Goal: Task Accomplishment & Management: Use online tool/utility

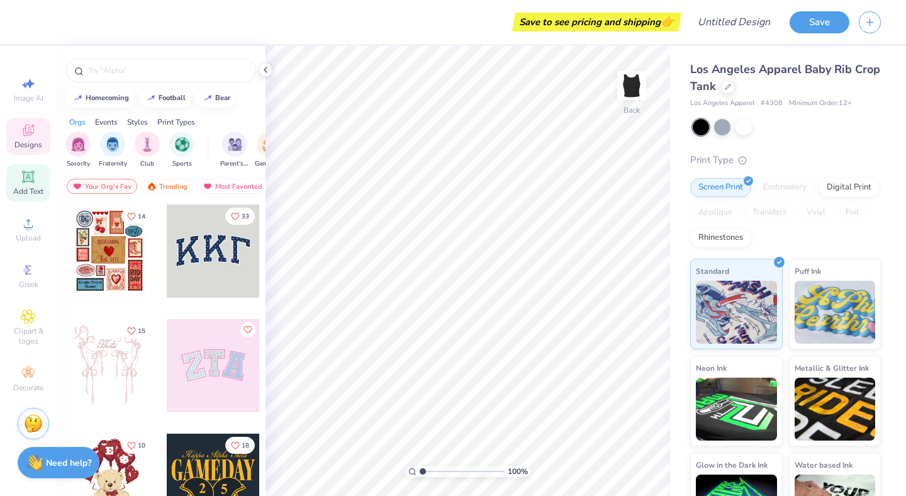
click at [32, 184] on div "Add Text" at bounding box center [28, 182] width 44 height 37
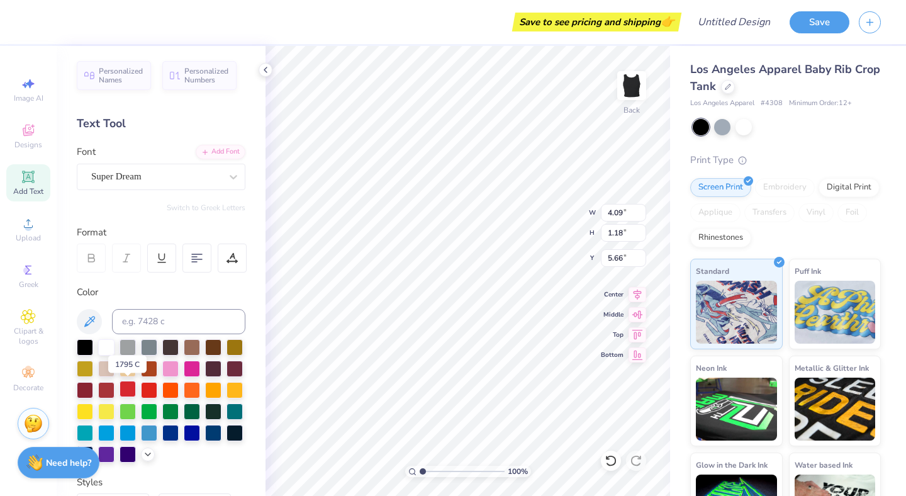
click at [126, 394] on div at bounding box center [128, 389] width 16 height 16
type textarea "T"
type textarea "UGLY BITCH"
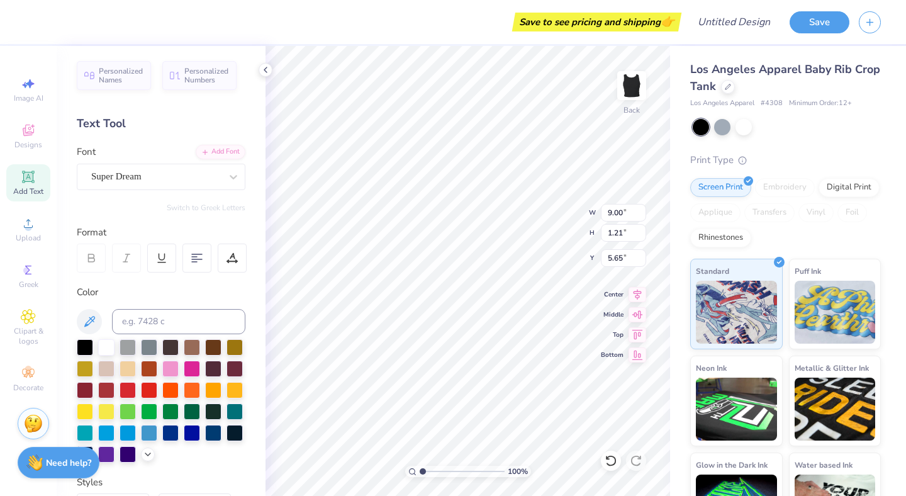
type input "1.79"
click at [30, 178] on icon at bounding box center [27, 176] width 9 height 9
type input "4.09"
type input "1.18"
type input "5.66"
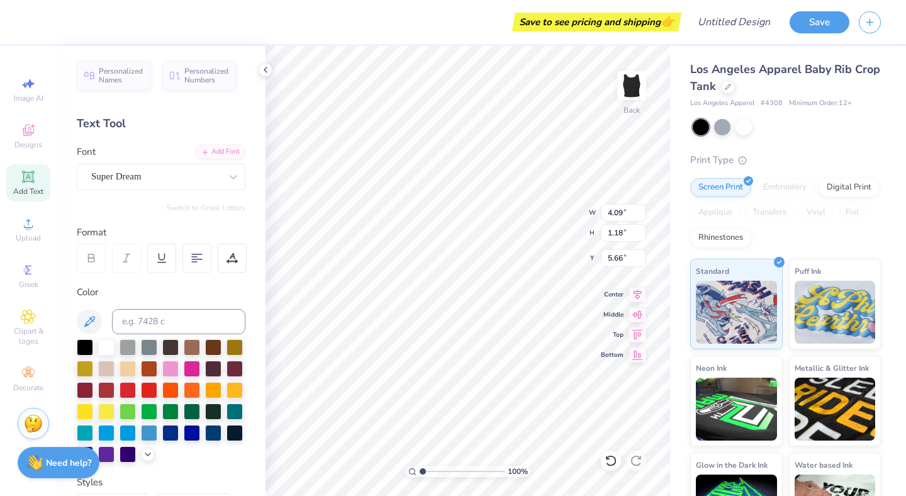
type textarea "T"
type textarea "HOT VODKA"
type input "9.00"
type input "1.21"
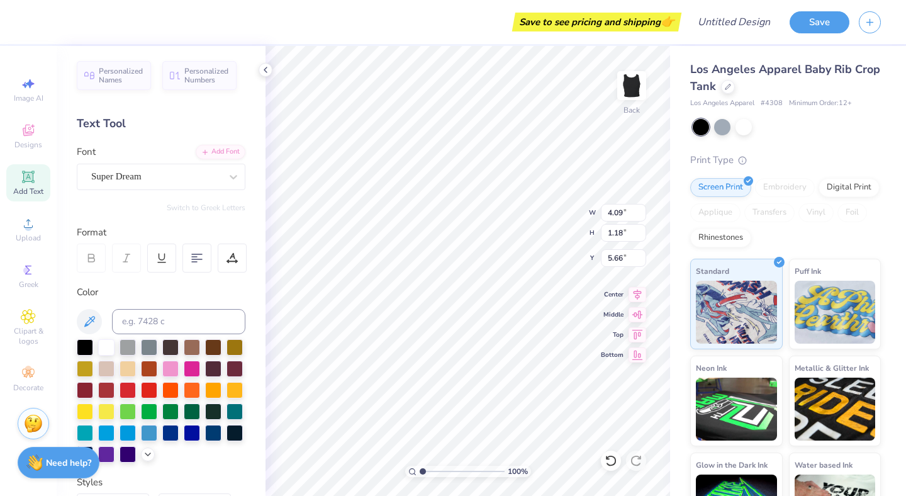
type input "1.79"
click at [230, 179] on icon at bounding box center [233, 177] width 13 height 13
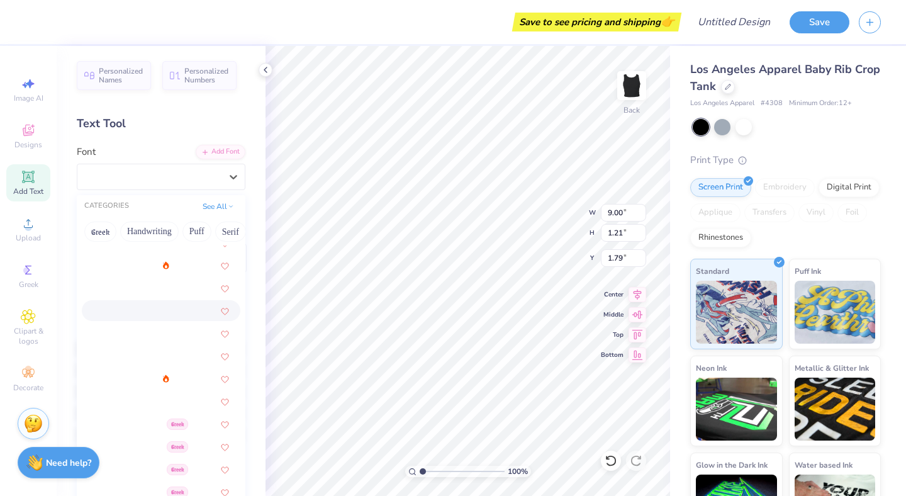
scroll to position [58, 0]
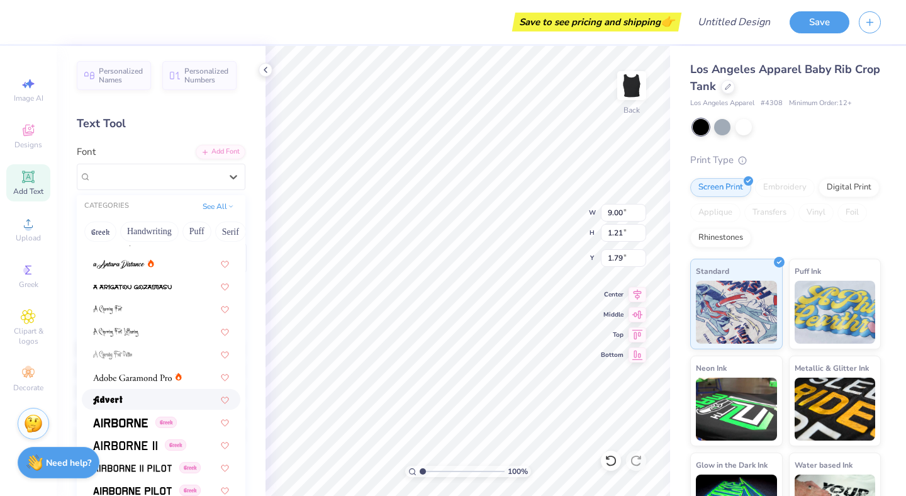
click at [128, 398] on div at bounding box center [161, 399] width 136 height 13
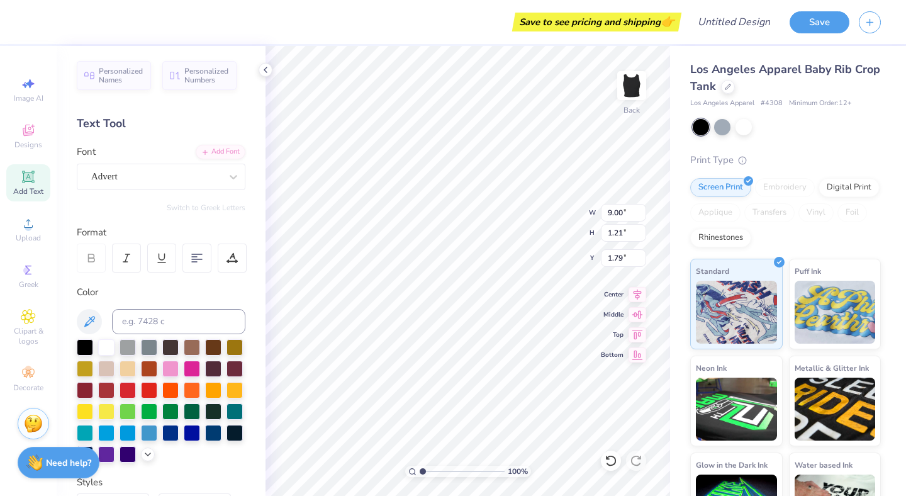
type input "10.00"
type input "1.60"
type input "1.59"
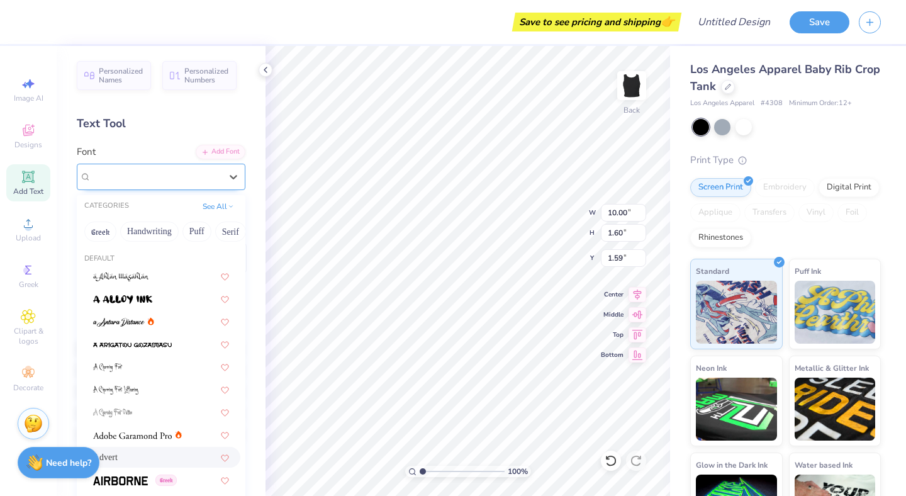
click at [198, 178] on div "Advert" at bounding box center [156, 177] width 132 height 20
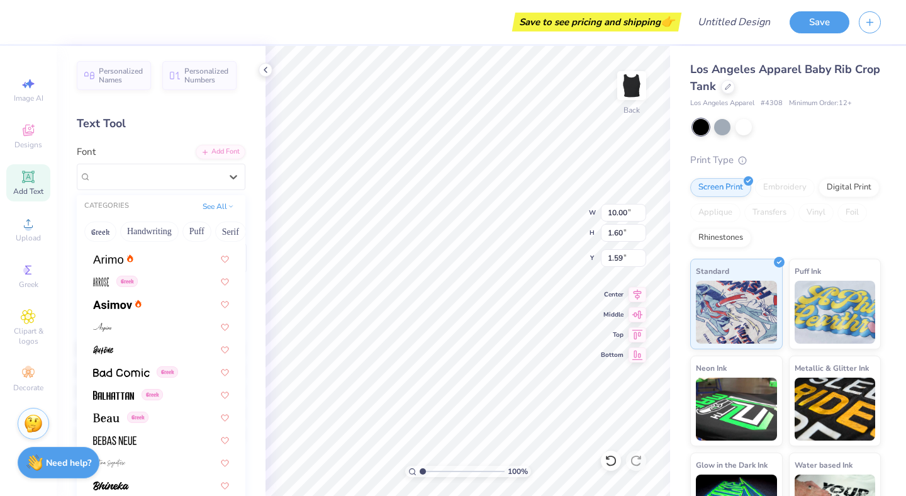
scroll to position [426, 0]
click at [123, 393] on img at bounding box center [113, 394] width 41 height 9
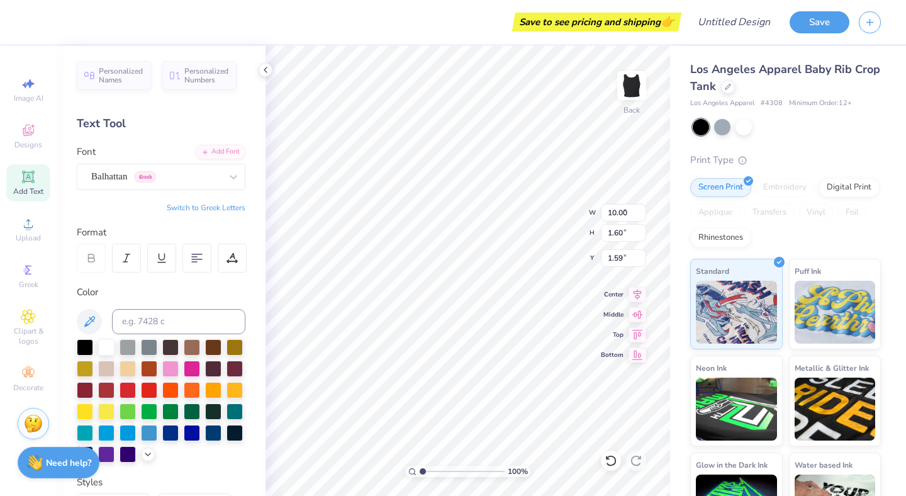
type input "6.34"
type input "1.37"
type input "1.71"
click at [172, 167] on div "Balhattan Greek" at bounding box center [156, 177] width 132 height 20
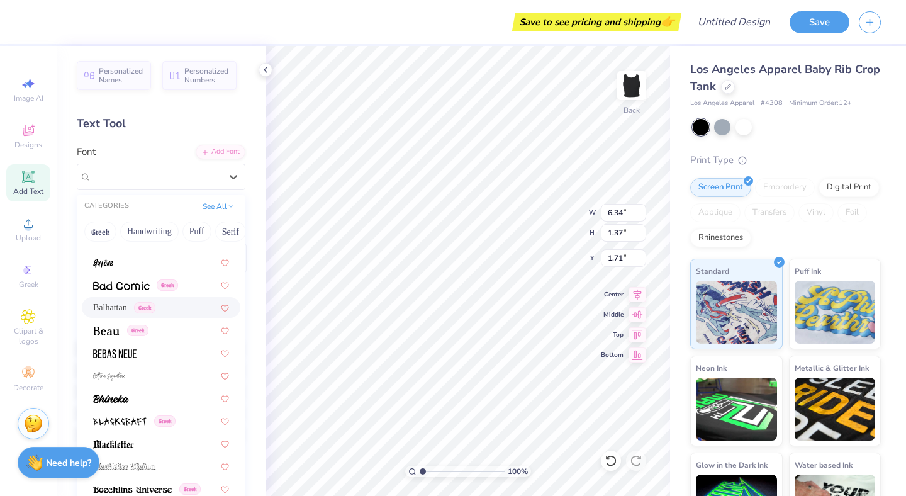
scroll to position [514, 0]
click at [140, 355] on div at bounding box center [161, 350] width 136 height 13
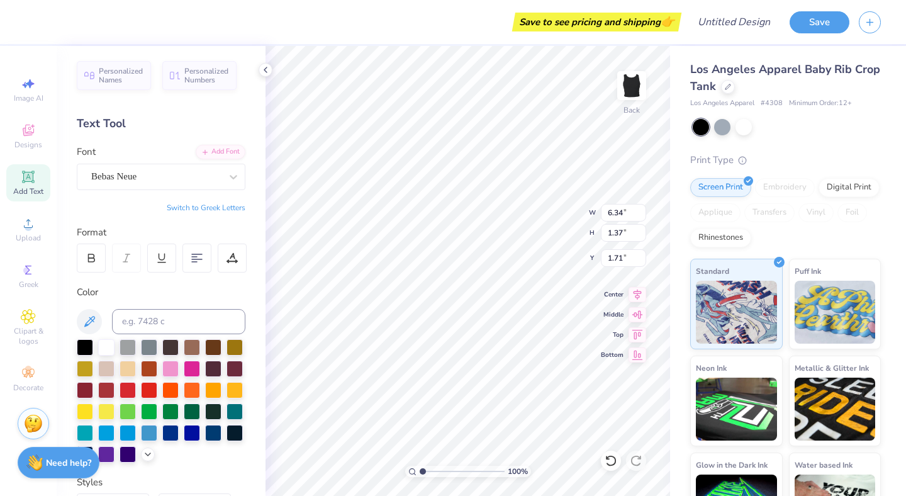
type input "5.46"
type input "1.21"
type input "1.79"
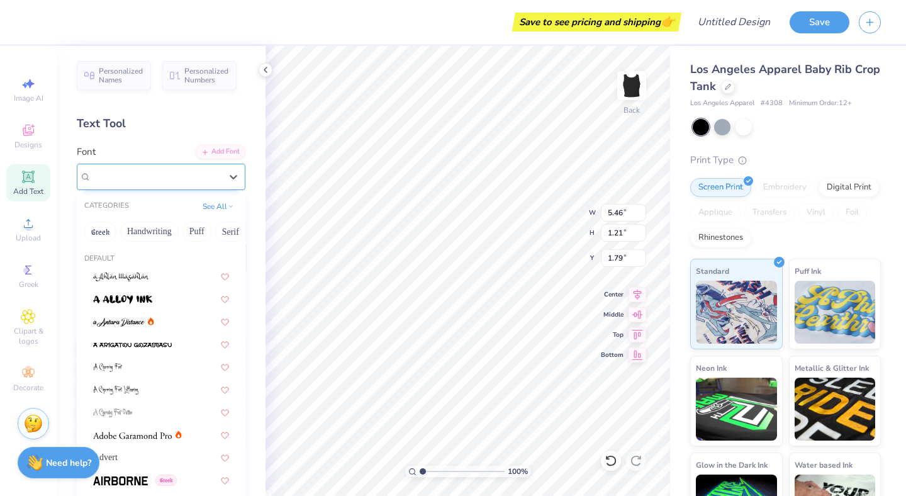
click at [175, 185] on div "Bebas Neue" at bounding box center [156, 177] width 132 height 20
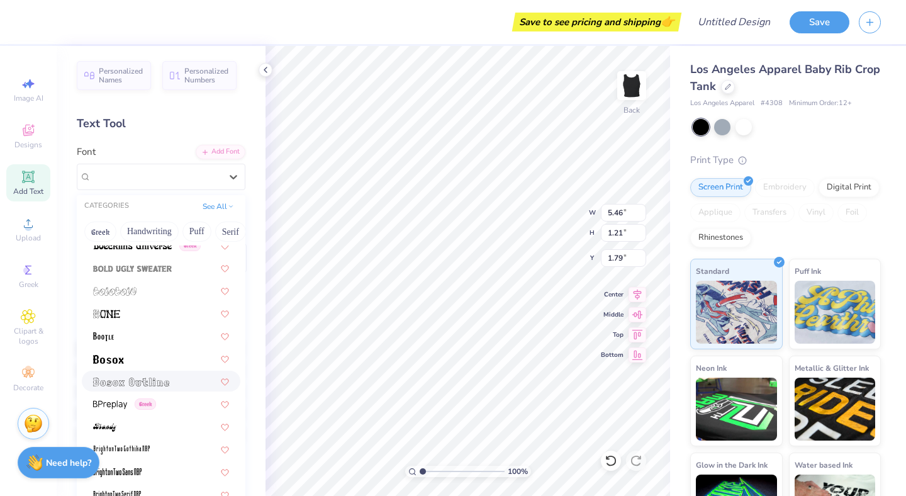
scroll to position [756, 0]
click at [162, 352] on div at bounding box center [161, 357] width 136 height 13
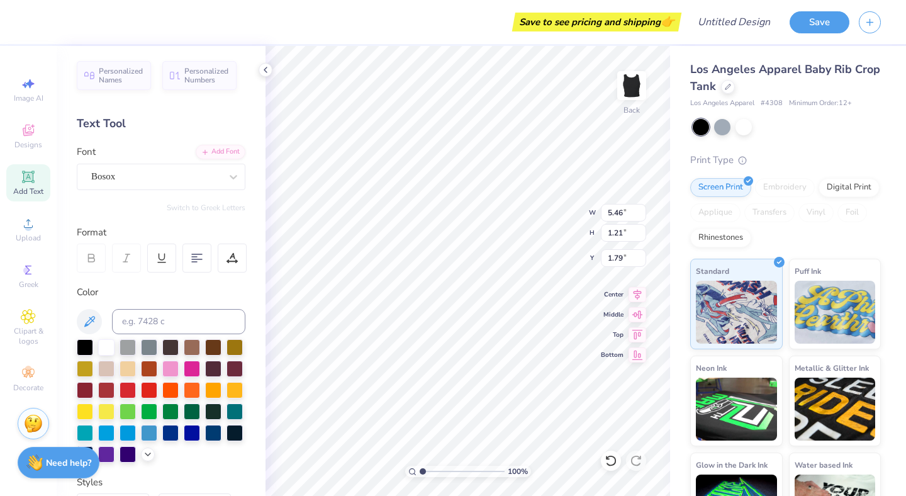
type input "6.58"
type input "0.95"
type input "1.92"
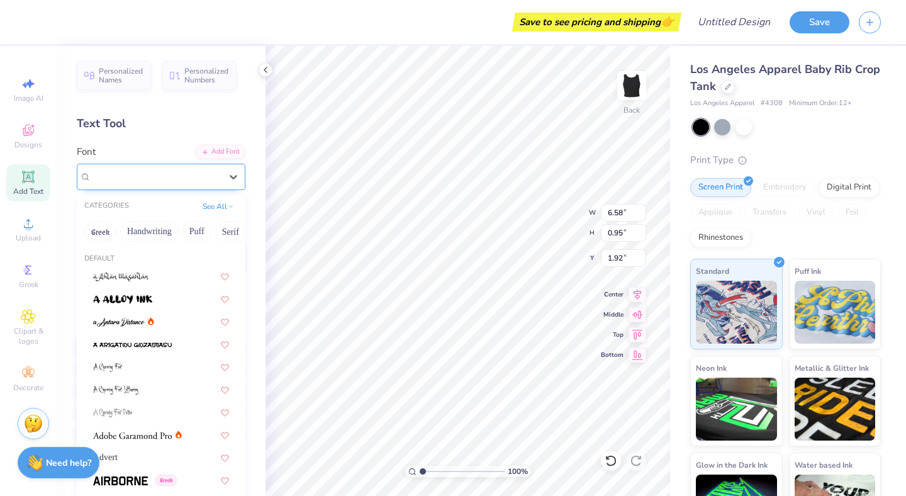
click at [197, 175] on div "Bosox" at bounding box center [156, 177] width 132 height 20
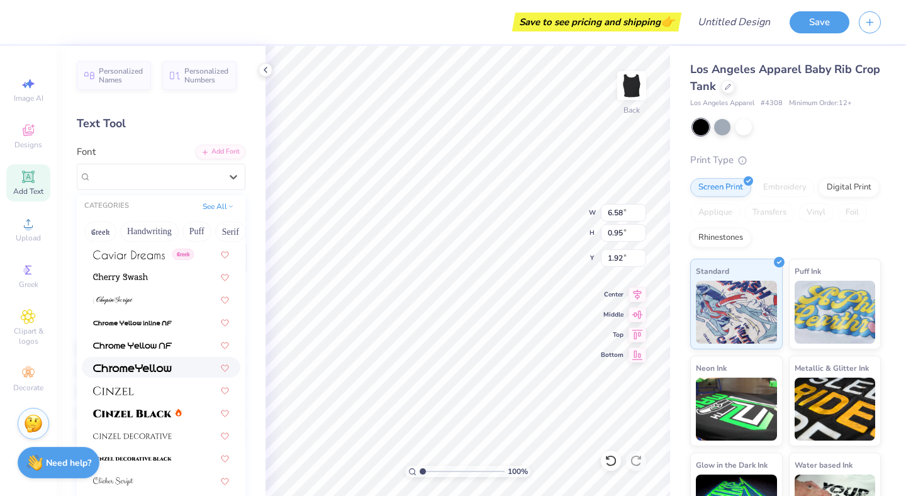
scroll to position [1382, 0]
click at [162, 413] on img at bounding box center [132, 412] width 79 height 9
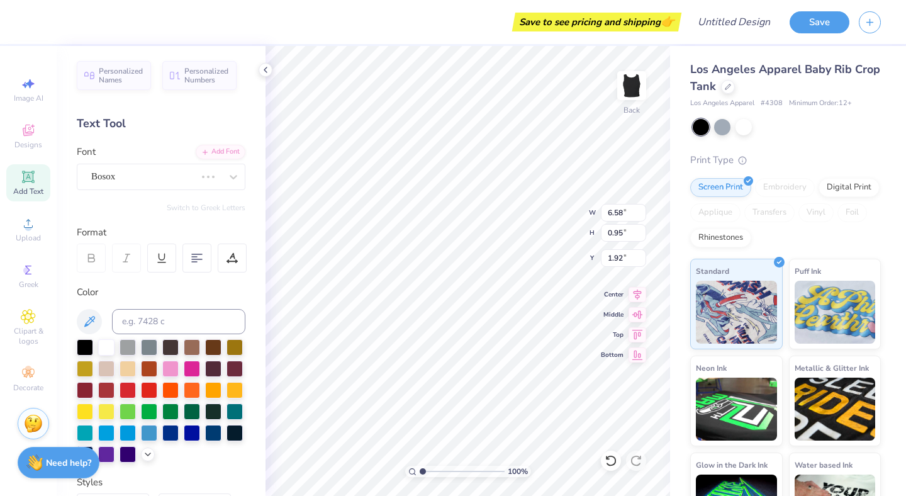
type input "11.32"
type input "1.24"
type input "1.78"
click at [172, 190] on div "Personalized Names Personalized Numbers Text Tool Add Font Font Cinzel Switch t…" at bounding box center [161, 271] width 209 height 450
click at [171, 186] on div "Cinzel" at bounding box center [161, 177] width 169 height 26
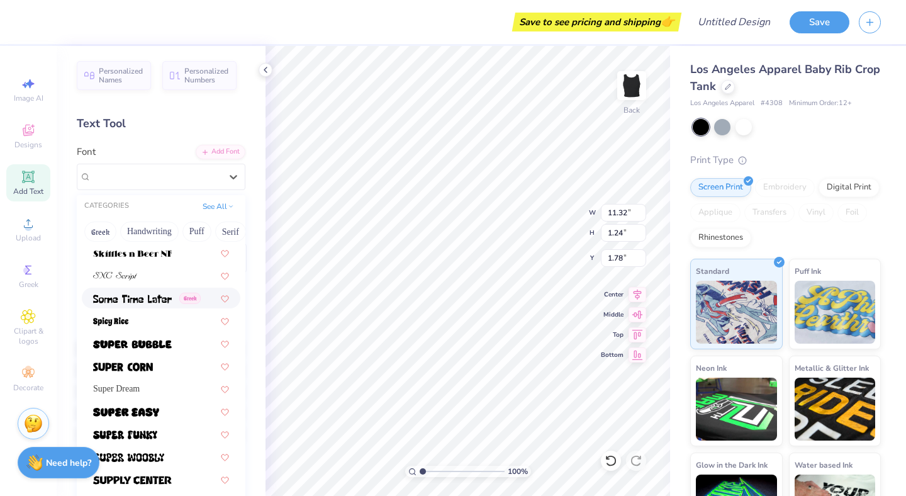
scroll to position [6051, 0]
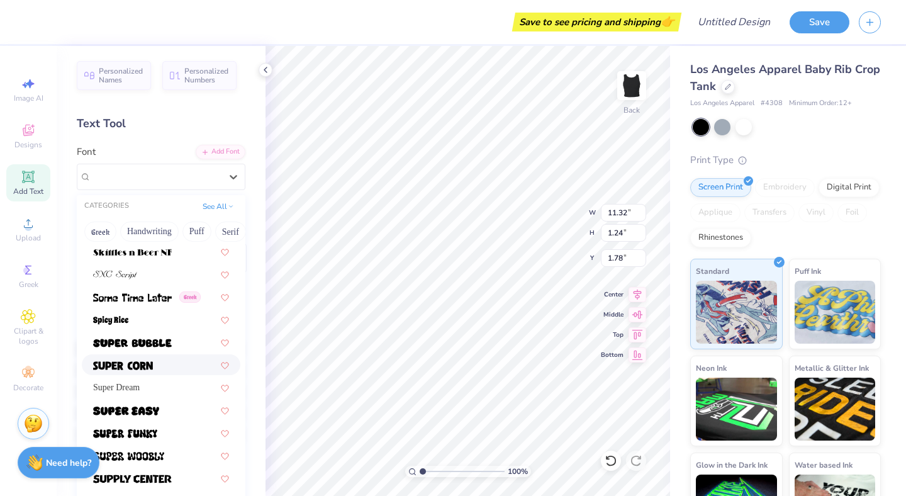
click at [166, 362] on div at bounding box center [161, 364] width 136 height 13
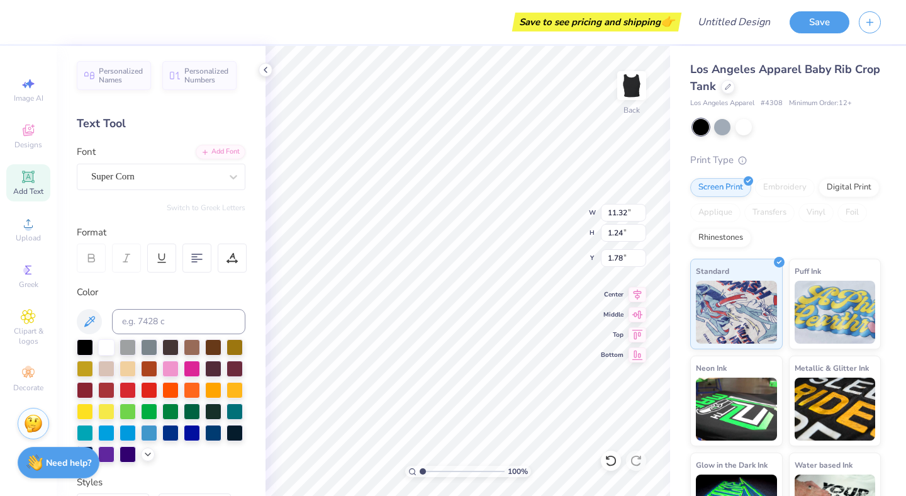
type input "7.36"
type input "1.13"
type input "1.83"
click at [155, 176] on div "Super Corn" at bounding box center [156, 177] width 132 height 20
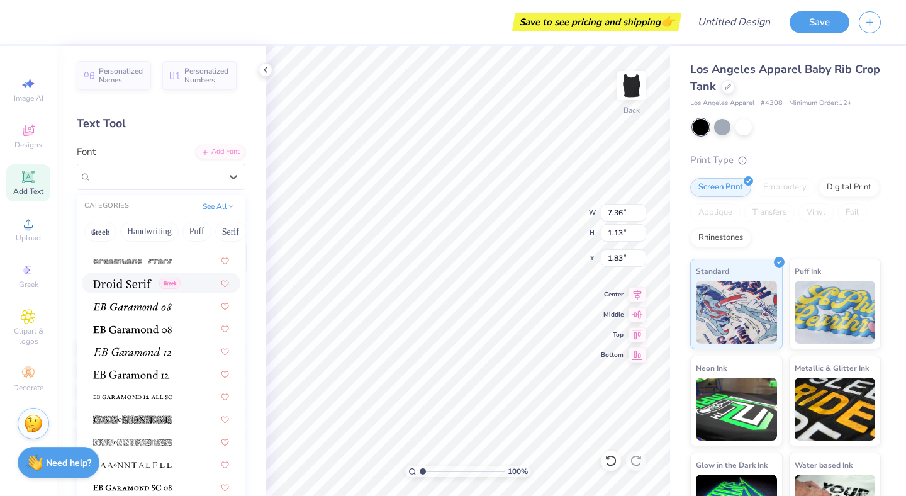
scroll to position [2235, 0]
click at [177, 238] on div "Greek Handwriting Puff Serif Bold Calligraphy Retro Sans Serif Minimal Fantasy …" at bounding box center [161, 232] width 169 height 28
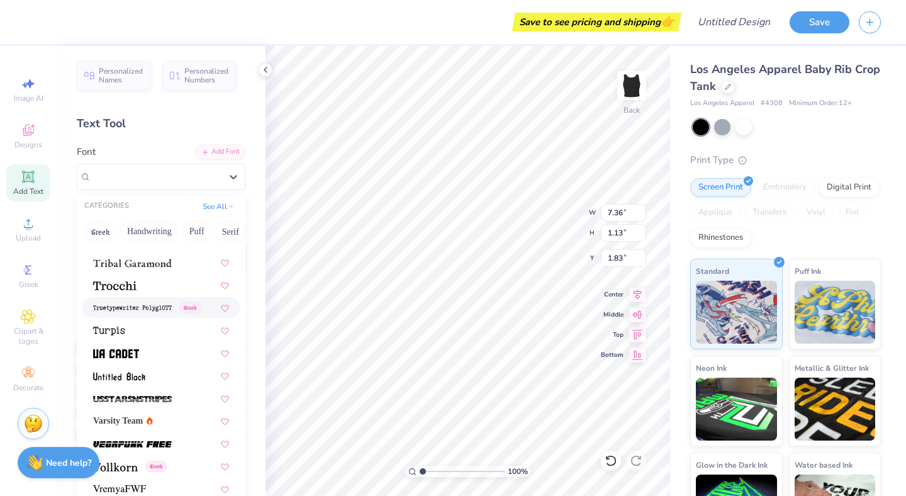
scroll to position [6624, 0]
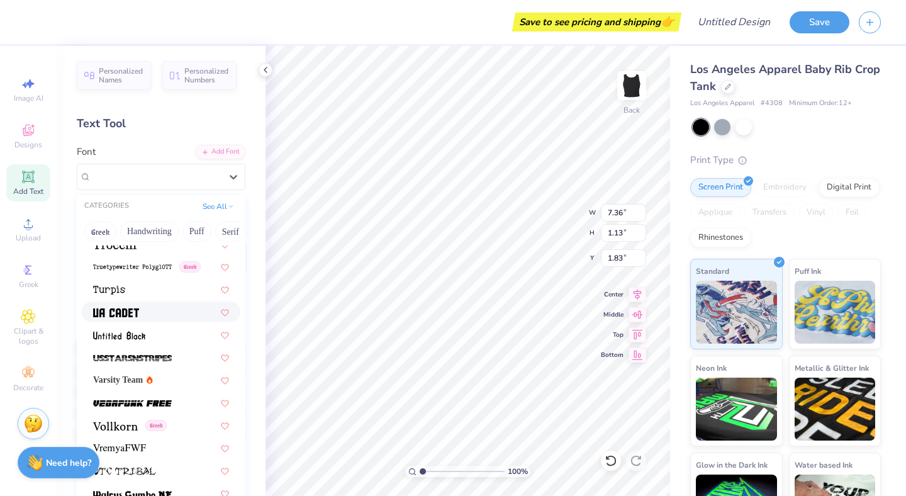
click at [155, 310] on div at bounding box center [161, 311] width 136 height 13
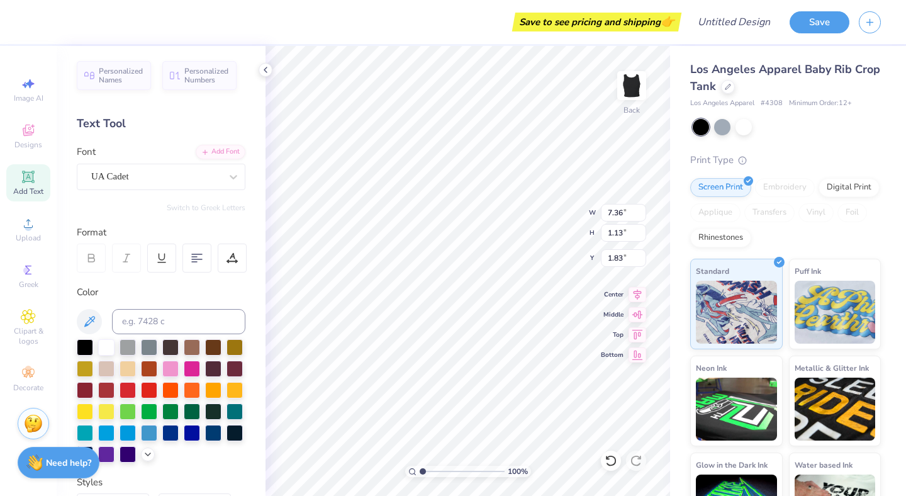
type input "8.73"
type input "1.35"
type input "1.72"
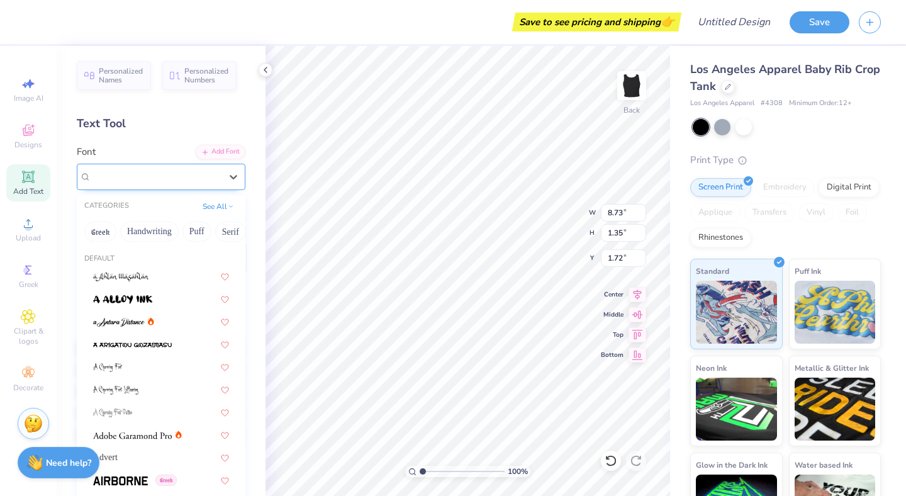
click at [182, 172] on div "UA Cadet" at bounding box center [156, 177] width 132 height 20
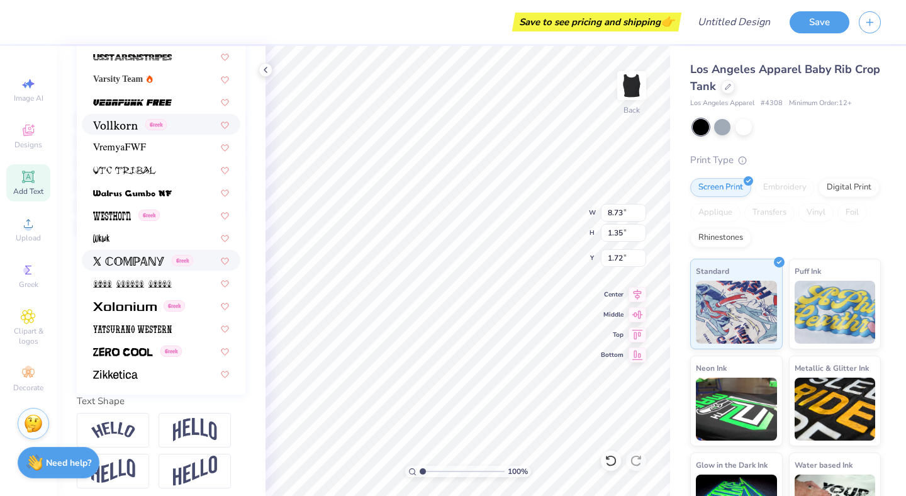
scroll to position [235, 0]
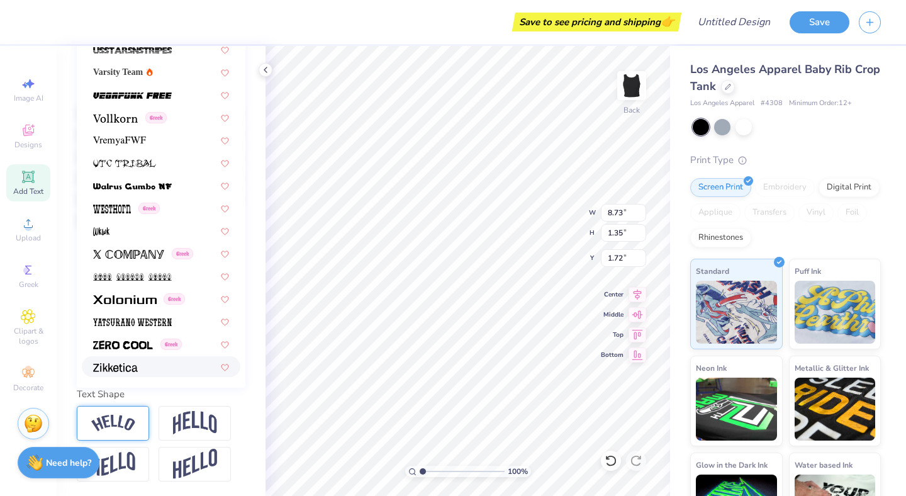
click at [123, 432] on div at bounding box center [113, 423] width 72 height 35
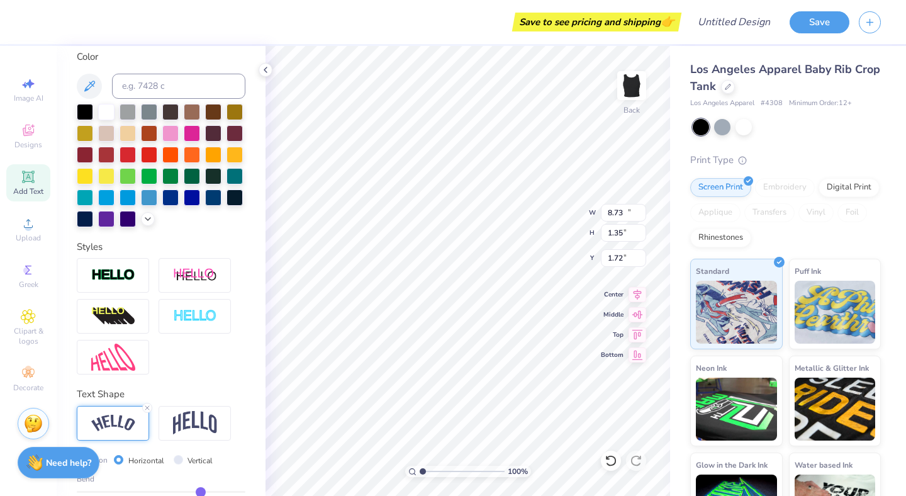
type input "10.64"
type input "2.63"
type input "1.08"
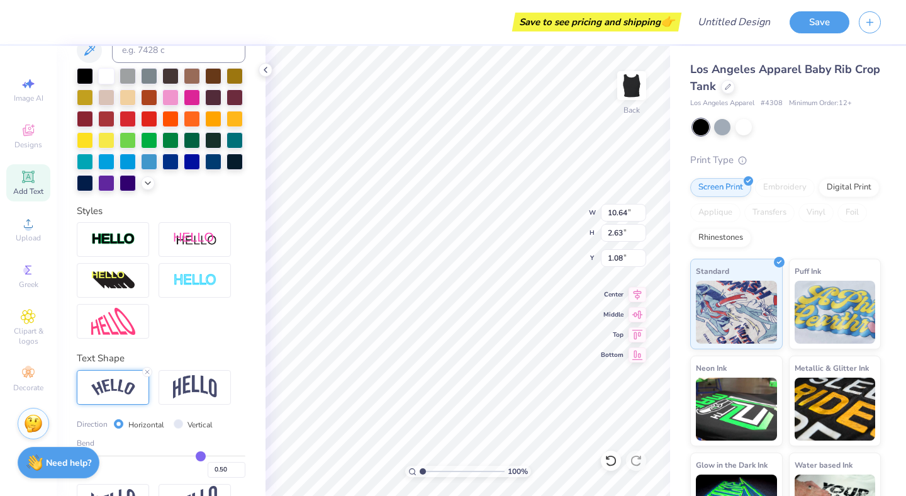
scroll to position [276, 0]
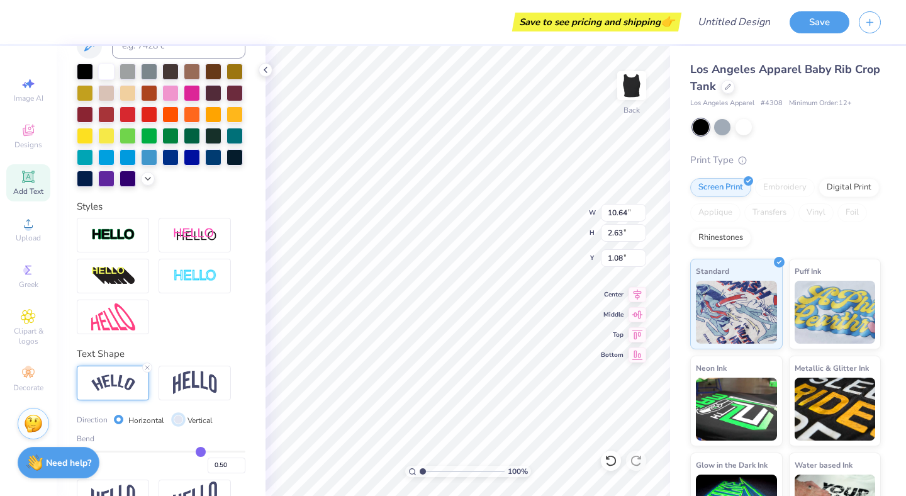
click at [174, 420] on input "Vertical" at bounding box center [178, 419] width 9 height 9
radio input "true"
type input "7.47"
type input "11.45"
type input "0.52"
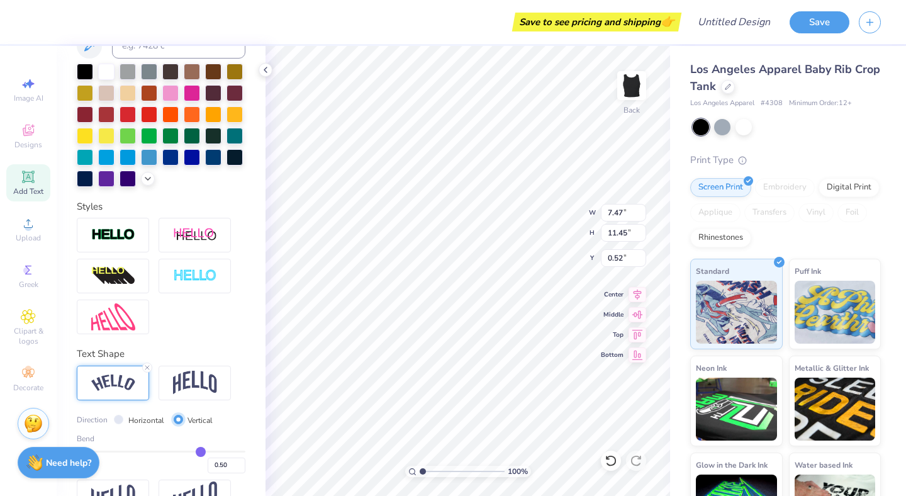
click at [174, 420] on input "Vertical" at bounding box center [178, 419] width 9 height 9
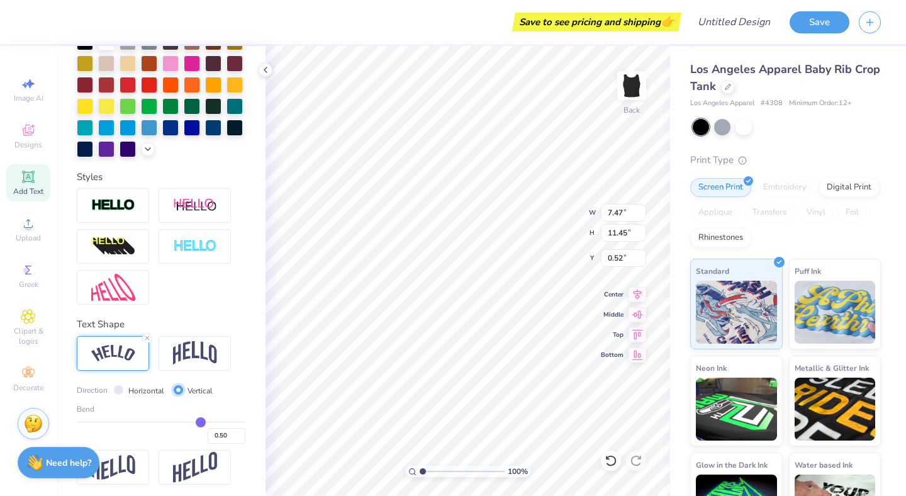
scroll to position [308, 0]
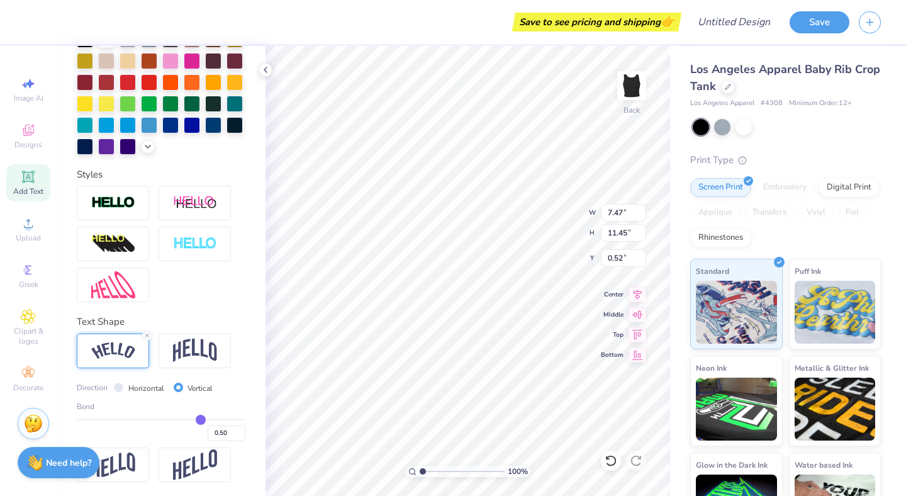
type input "0.44"
type input "0.43"
type input "0.41"
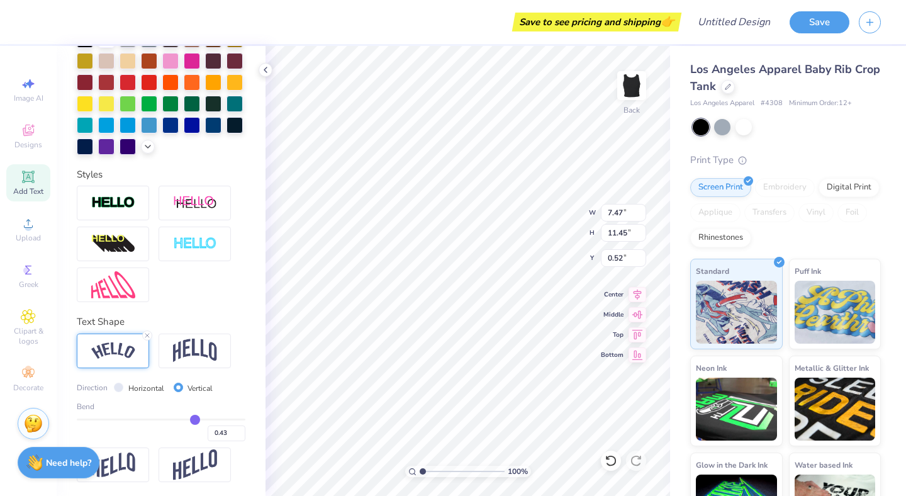
type input "0.41"
type input "0.37"
type input "0.34"
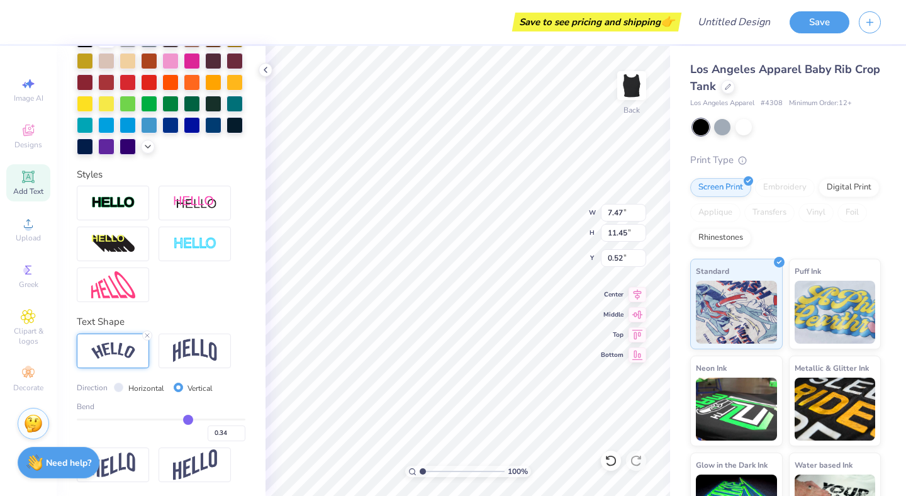
type input "0.29"
type input "0.21"
type input "0.15"
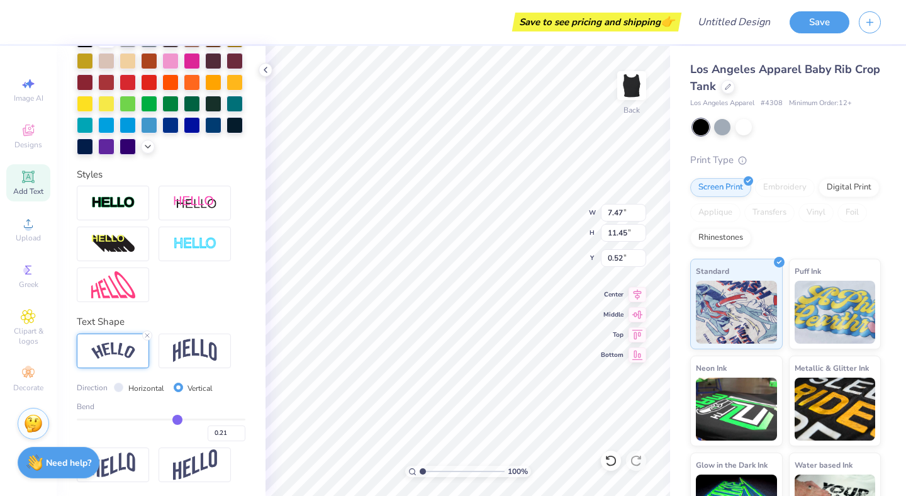
type input "0.15"
type input "0.1"
type input "0.10"
type input "0.06"
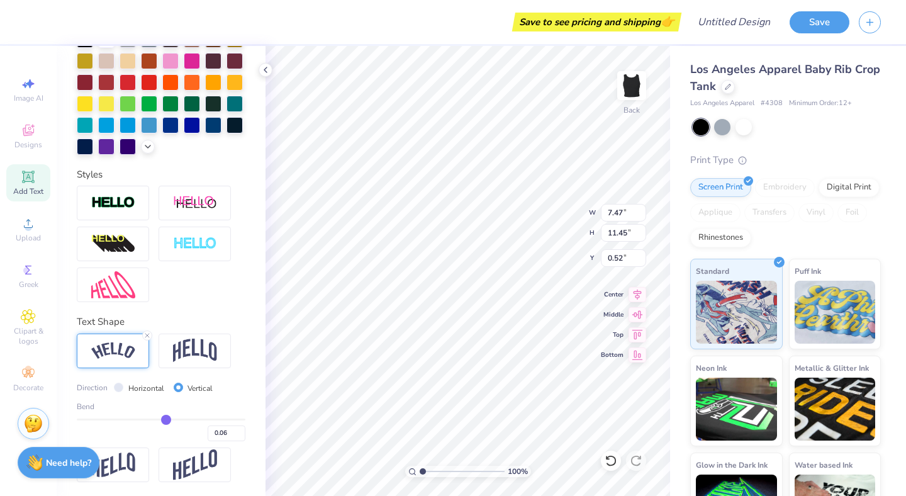
type input "0.04"
type input "0.02"
type input "0"
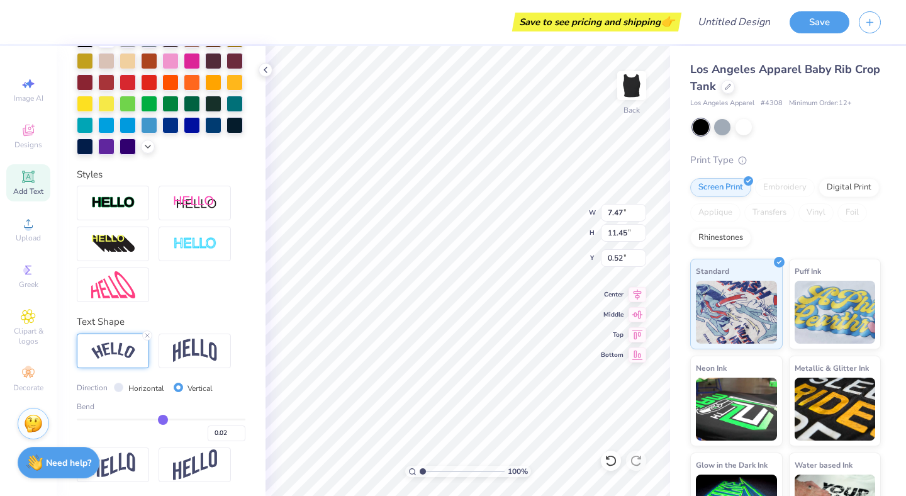
type input "0.00"
type input "-0.01"
type input "-0.02"
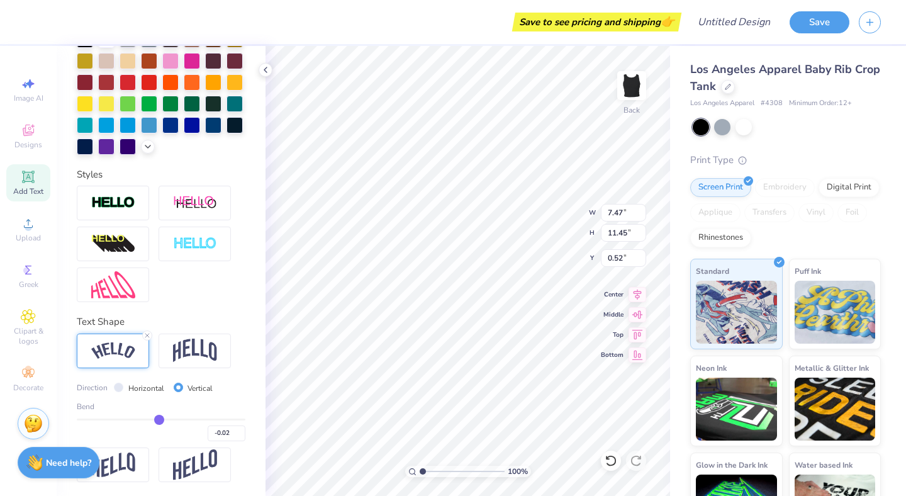
type input "-0.03"
type input "-0.04"
type input "-0.05"
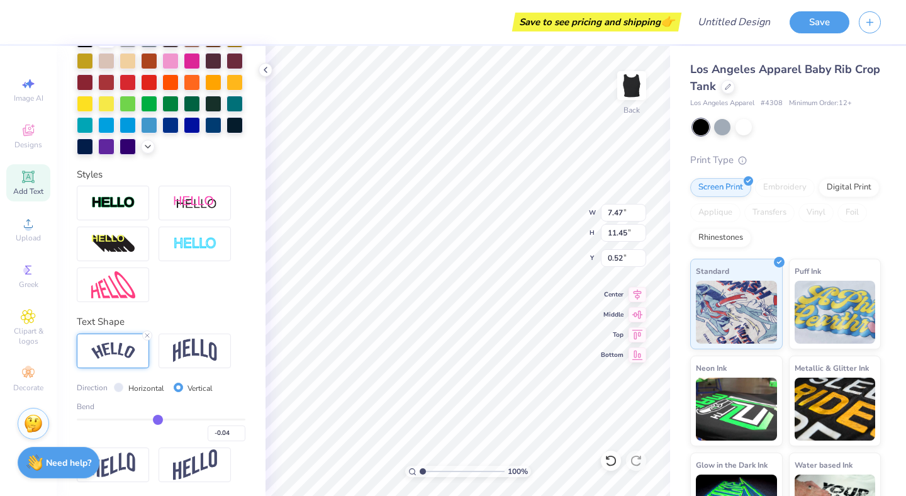
type input "-0.05"
type input "-0.06"
type input "-0.08"
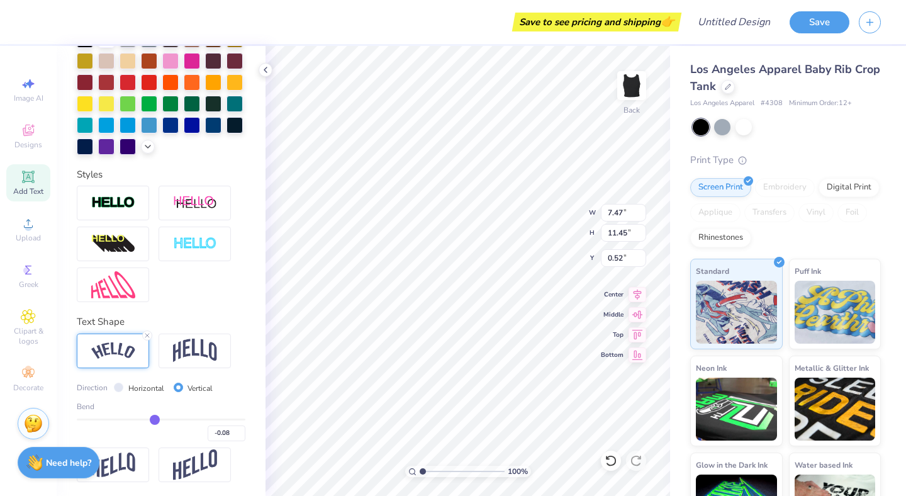
type input "-0.09"
type input "-0.11"
type input "-0.12"
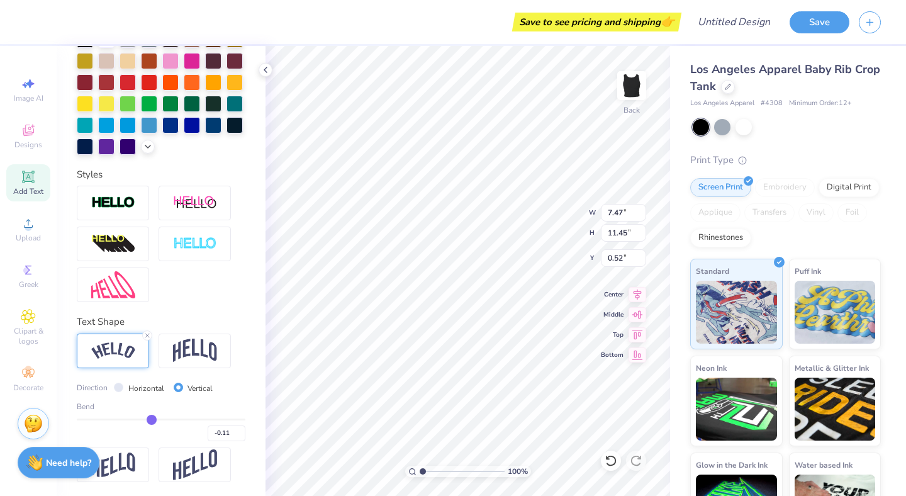
type input "-0.12"
type input "-0.14"
type input "-0.16"
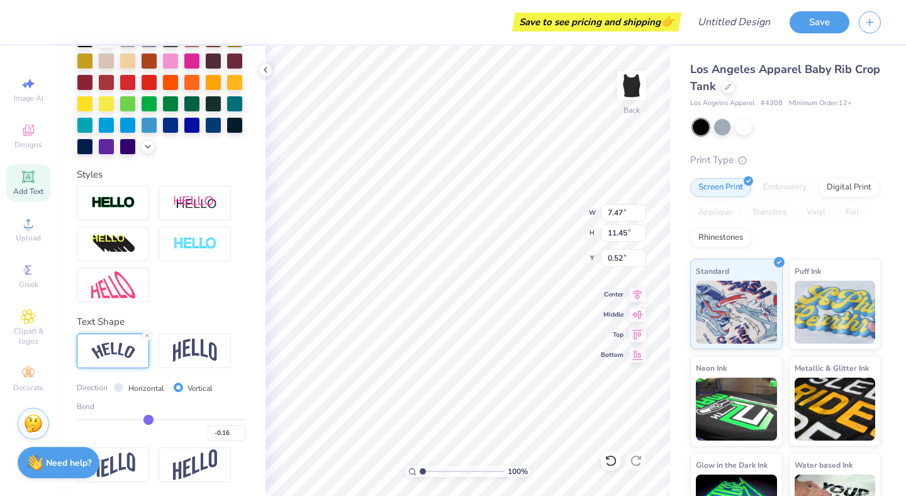
type input "-0.18"
type input "-0.2"
type input "-0.20"
type input "-0.22"
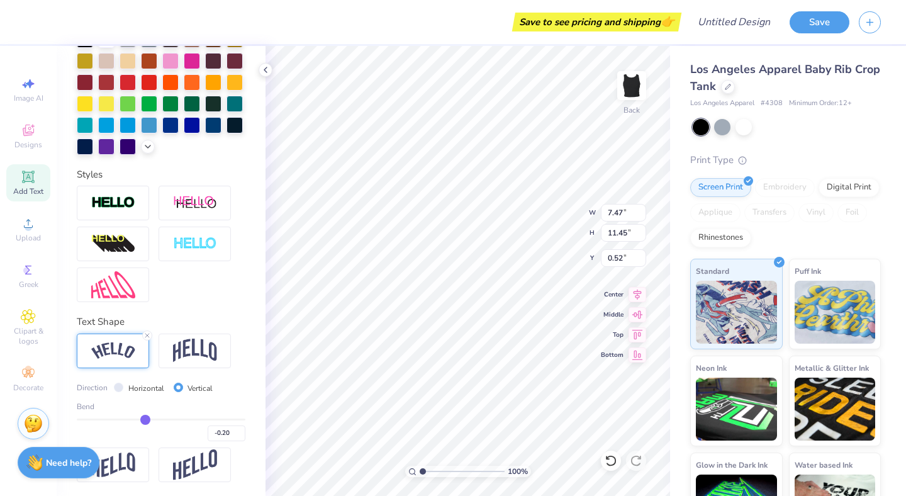
type input "-0.22"
type input "-0.23"
type input "-0.25"
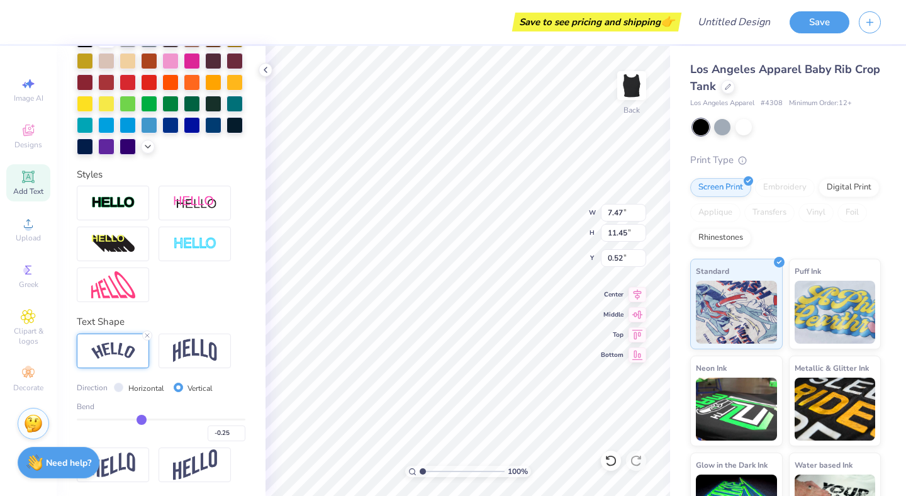
type input "-0.26"
type input "-0.27"
type input "-0.28"
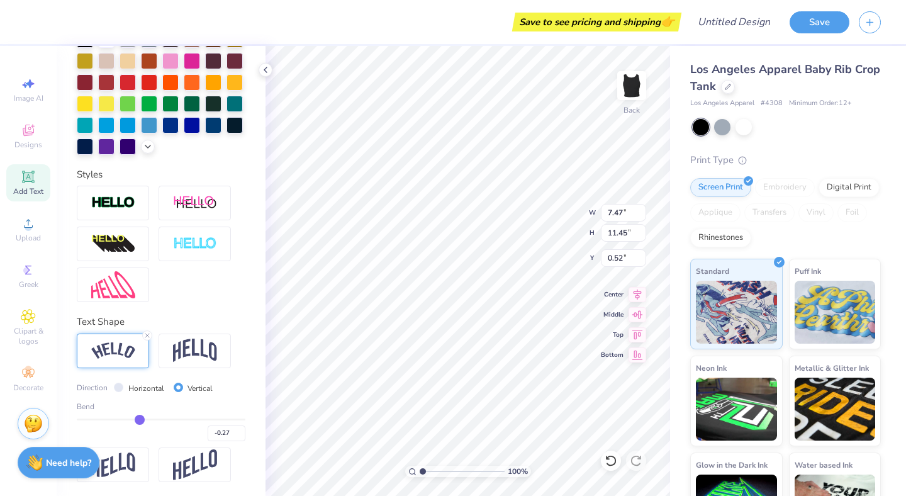
type input "-0.28"
type input "-0.29"
type input "-0.3"
type input "-0.30"
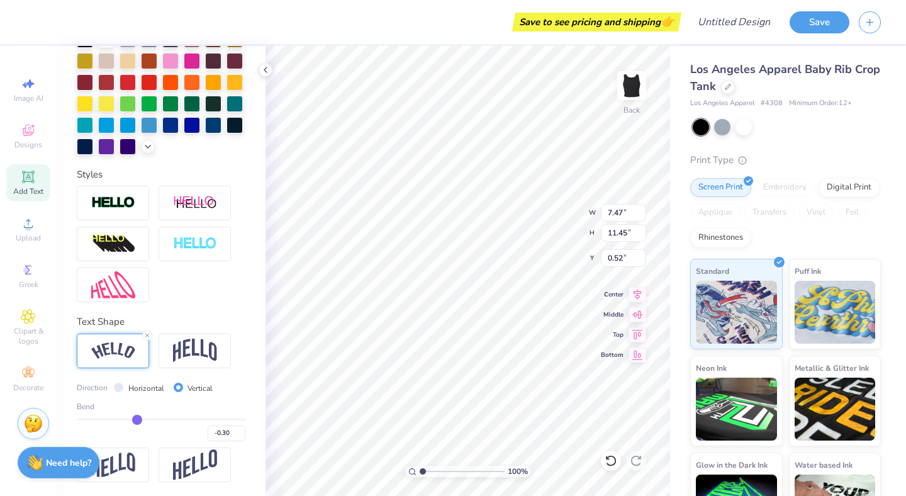
drag, startPoint x: 196, startPoint y: 420, endPoint x: 137, endPoint y: 418, distance: 59.2
type input "-0.3"
click at [137, 418] on input "range" at bounding box center [161, 419] width 169 height 2
type input "7.36"
type input "7.76"
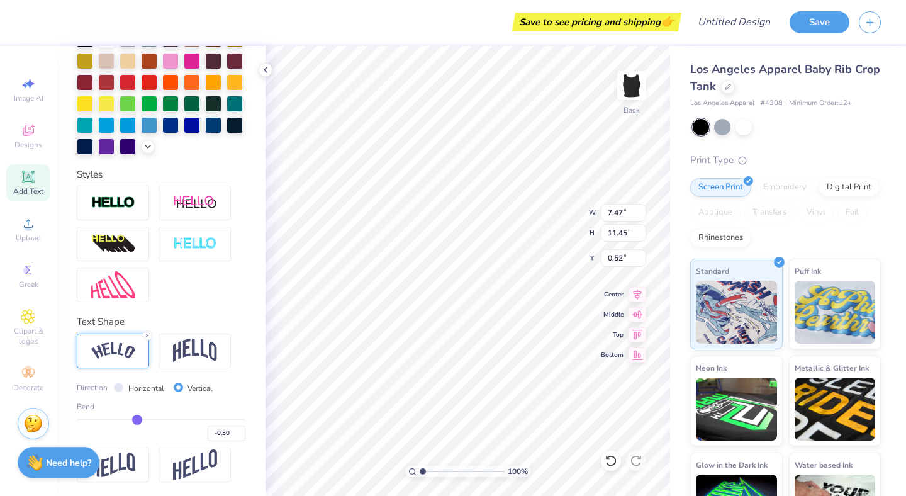
type input "2.37"
type input "-0.31"
type input "-0.32"
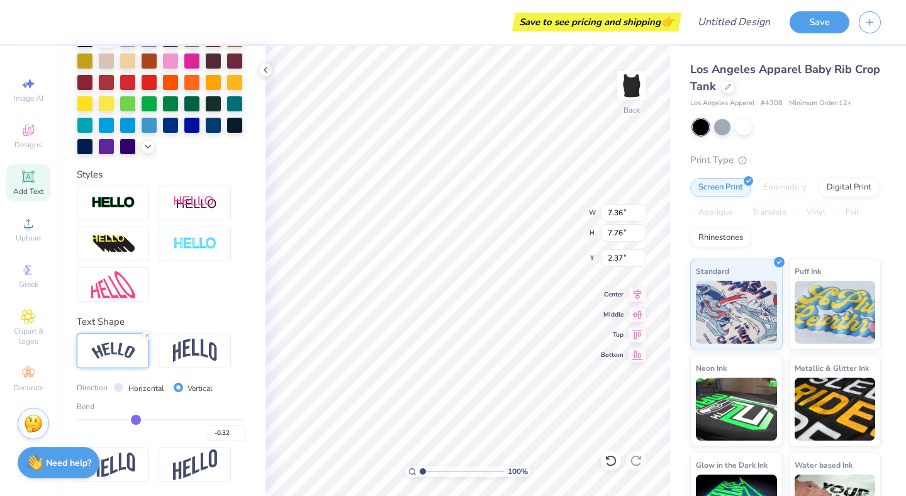
type input "-0.35"
type input "-0.38"
type input "-0.41"
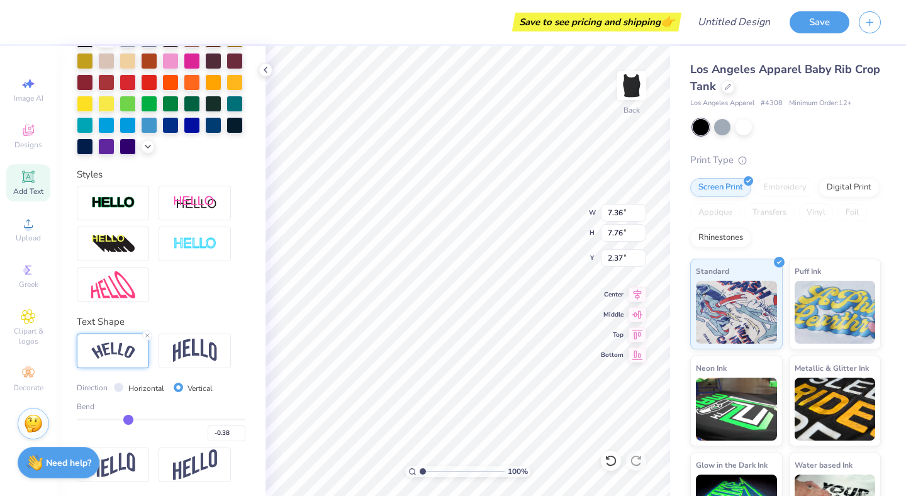
type input "-0.41"
type input "-0.44"
type input "-0.47"
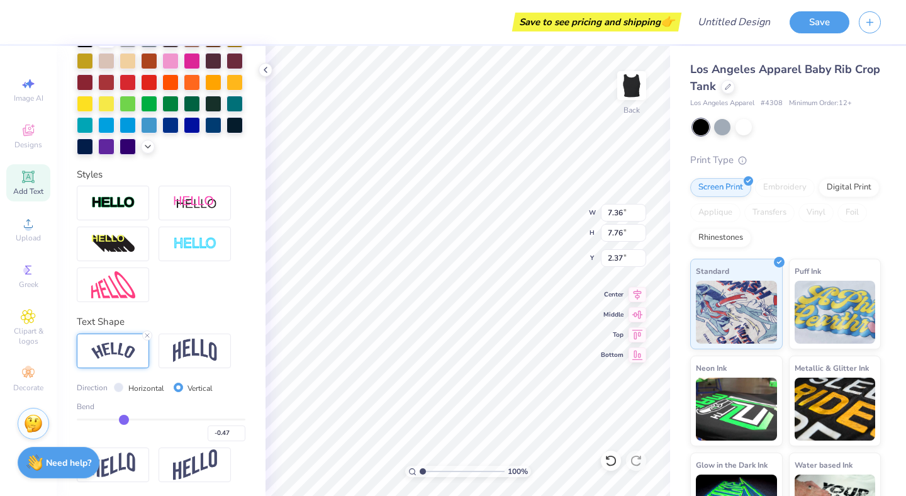
type input "-0.49"
type input "-0.52"
type input "-0.53"
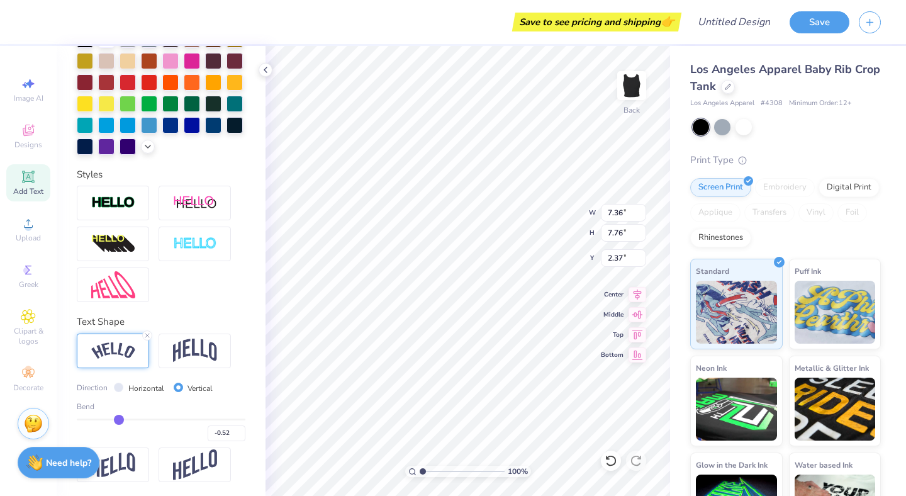
type input "-0.53"
type input "-0.55"
type input "-0.57"
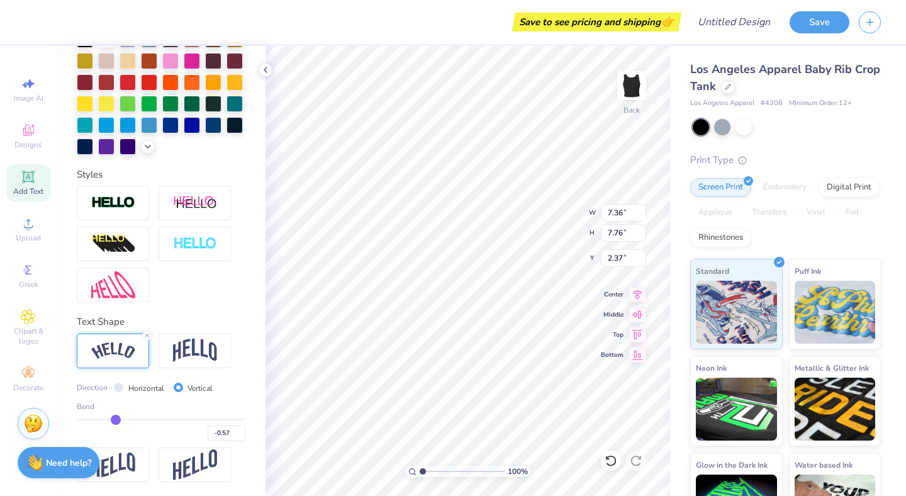
type input "-0.58"
type input "-0.59"
type input "-0.6"
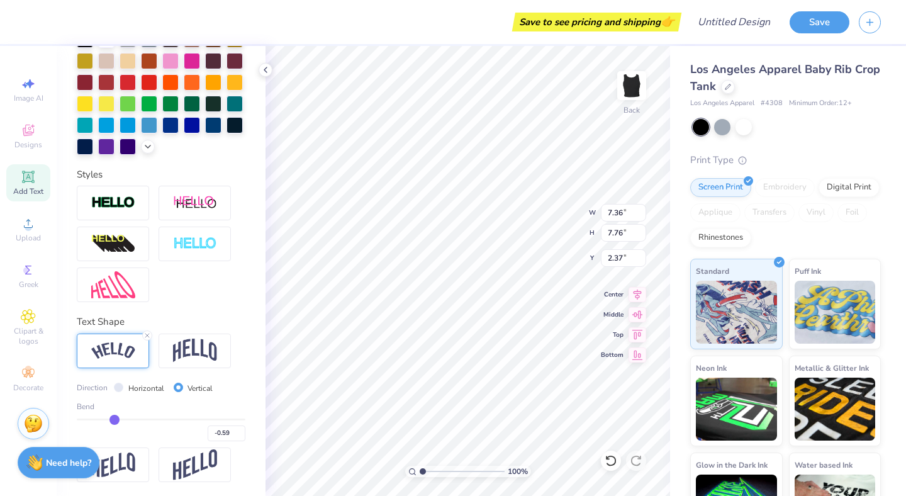
type input "-0.60"
type input "-0.61"
type input "-0.62"
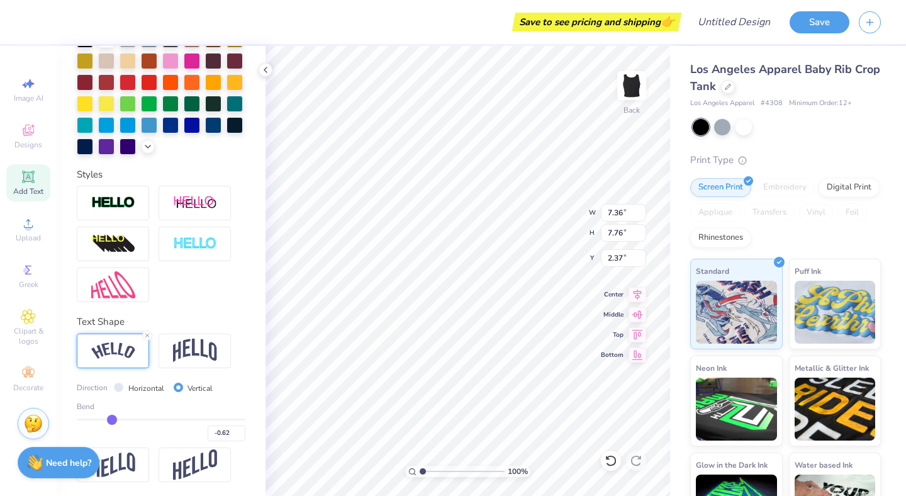
type input "-0.61"
type input "-0.6"
type input "-0.60"
type input "-0.58"
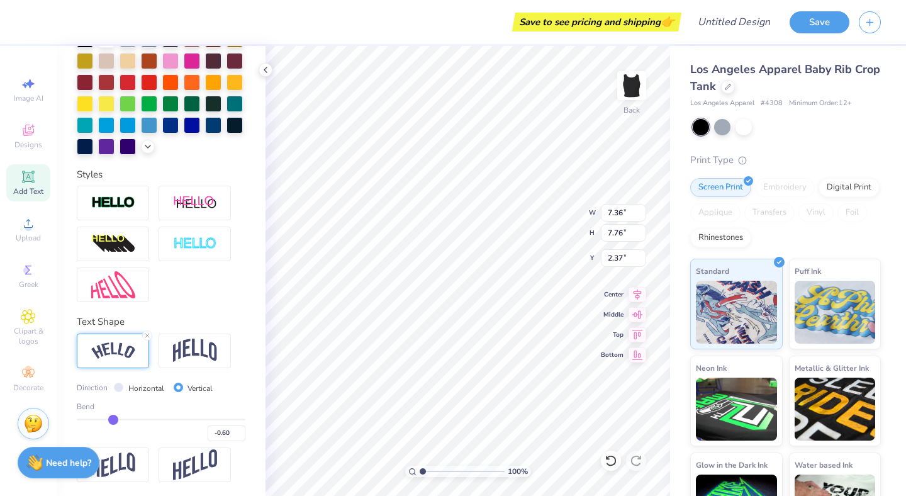
type input "-0.58"
type input "-0.55"
type input "-0.52"
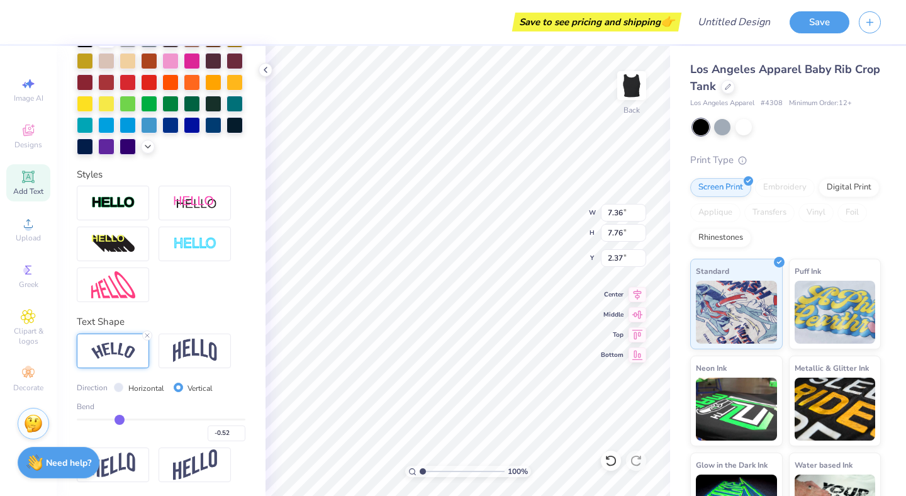
type input "-0.48"
type input "-0.44"
type input "-0.4"
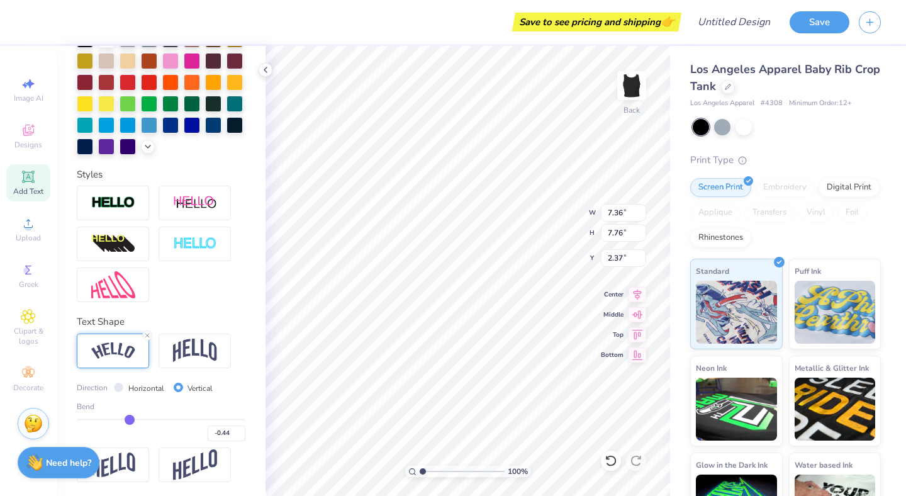
type input "-0.40"
type input "-0.35"
type input "-0.29"
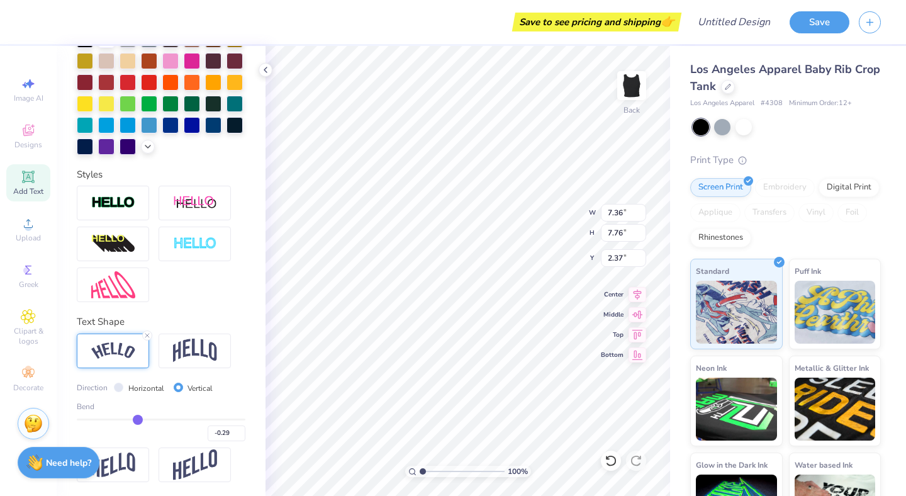
type input "-0.24"
type input "-0.18"
type input "-0.13"
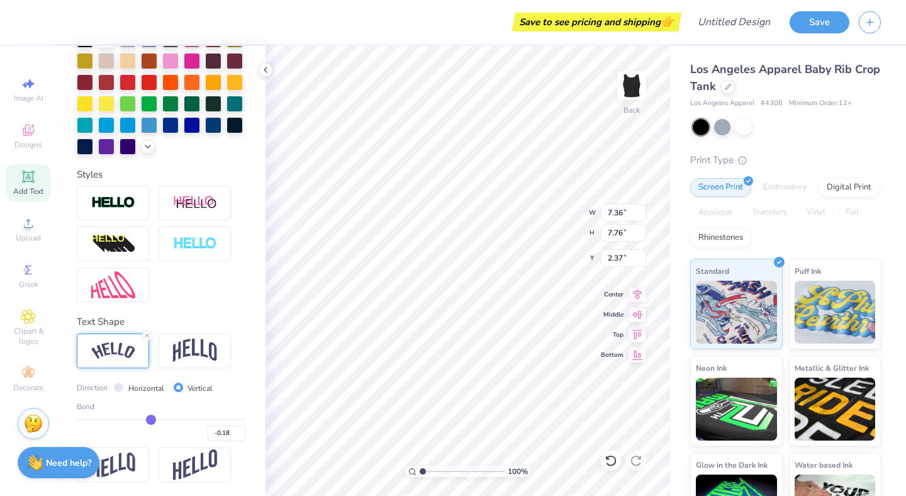
type input "-0.13"
type input "-0.1"
type input "-0.10"
type input "-0.07"
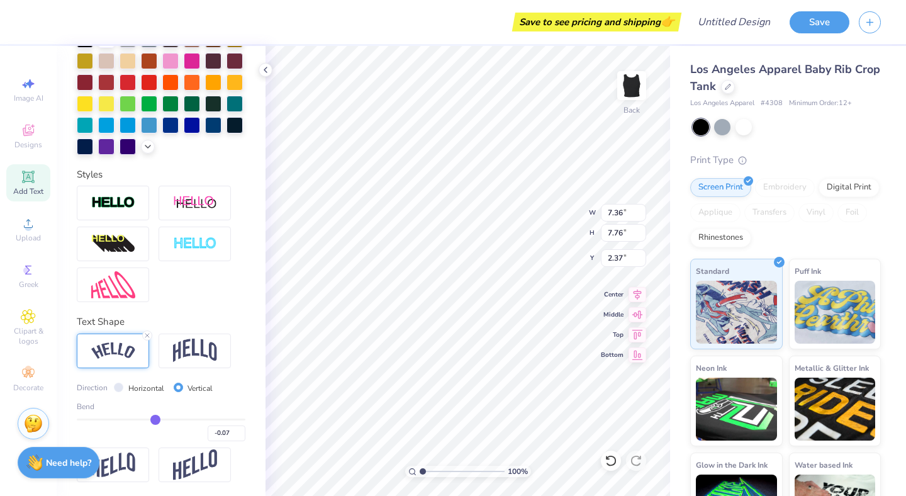
type input "-0.06"
type input "-0.05"
drag, startPoint x: 137, startPoint y: 418, endPoint x: 157, endPoint y: 413, distance: 20.8
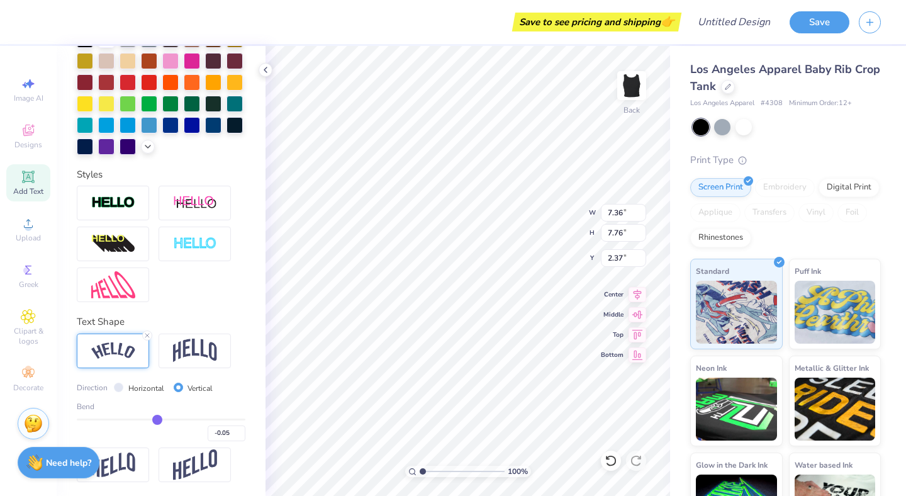
type input "-0.05"
click at [157, 418] on input "range" at bounding box center [161, 419] width 169 height 2
type input "7.30"
type input "2.28"
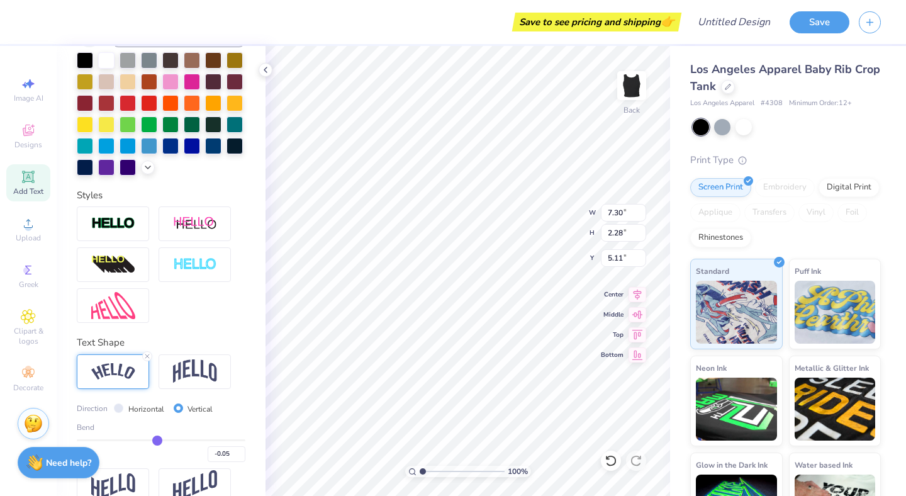
scroll to position [275, 0]
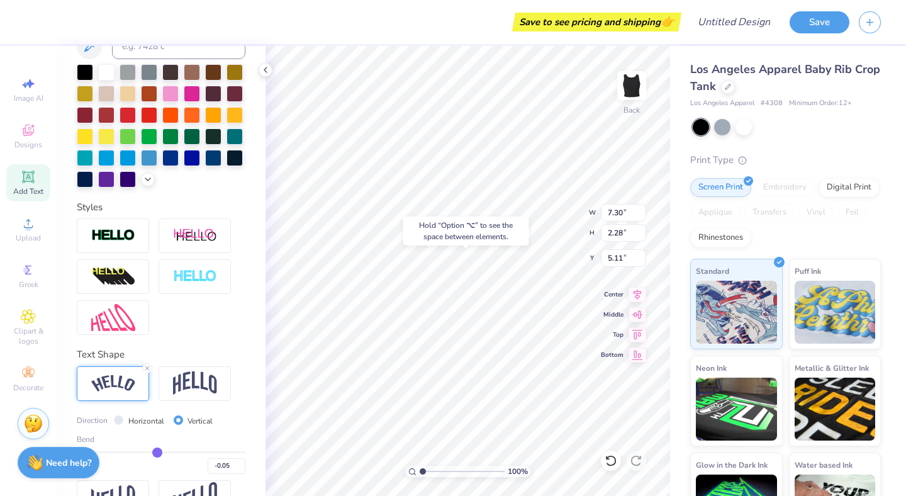
type input "2.35"
type input "-0.02"
type input "-0.03"
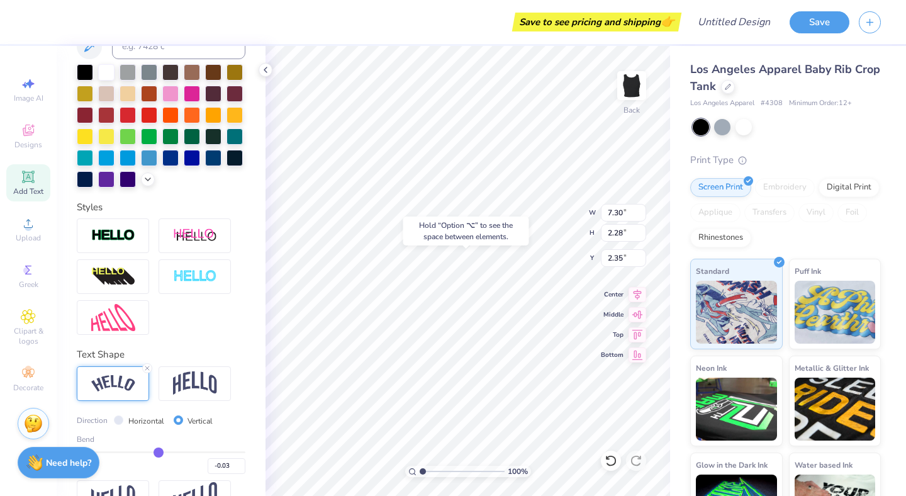
type input "-0.04"
type input "-0.05"
type input "-0.06"
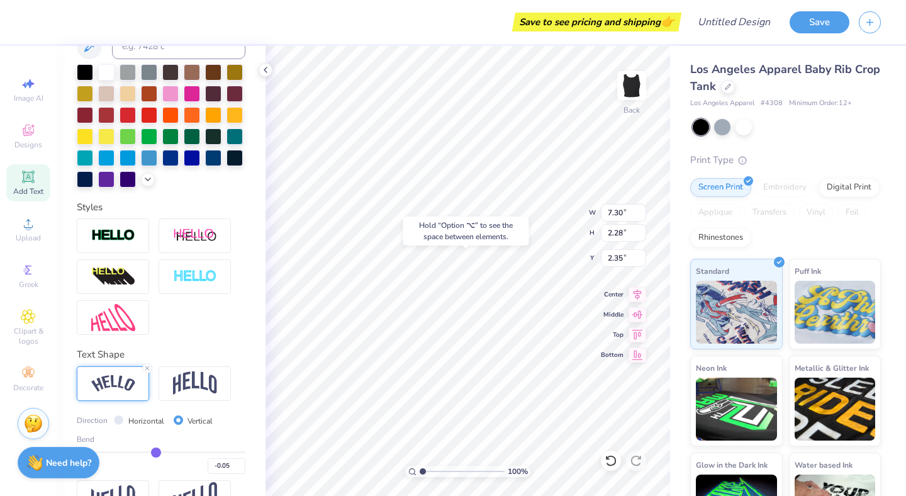
type input "-0.06"
type input "-0.07"
type input "-0.08"
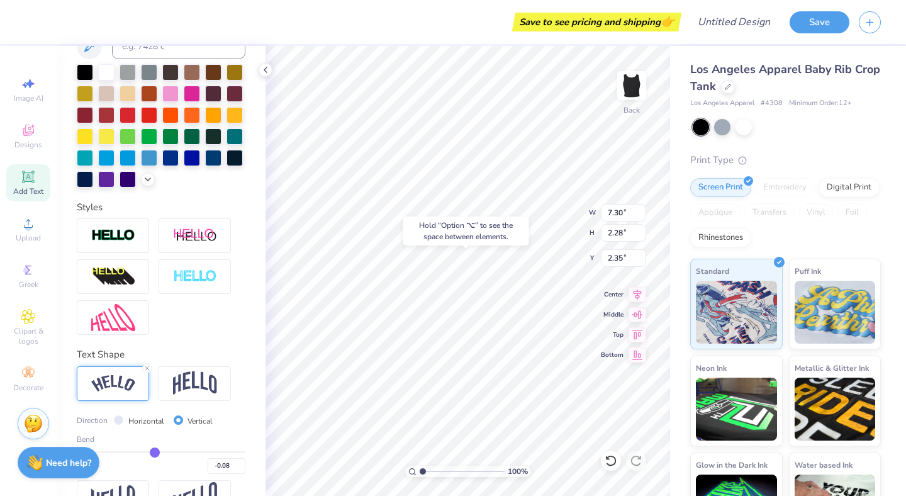
type input "-0.09"
drag, startPoint x: 159, startPoint y: 447, endPoint x: 135, endPoint y: 451, distance: 24.8
click at [135, 451] on input "range" at bounding box center [161, 452] width 169 height 2
drag, startPoint x: 135, startPoint y: 451, endPoint x: 116, endPoint y: 452, distance: 18.9
click at [116, 452] on input "range" at bounding box center [161, 452] width 169 height 2
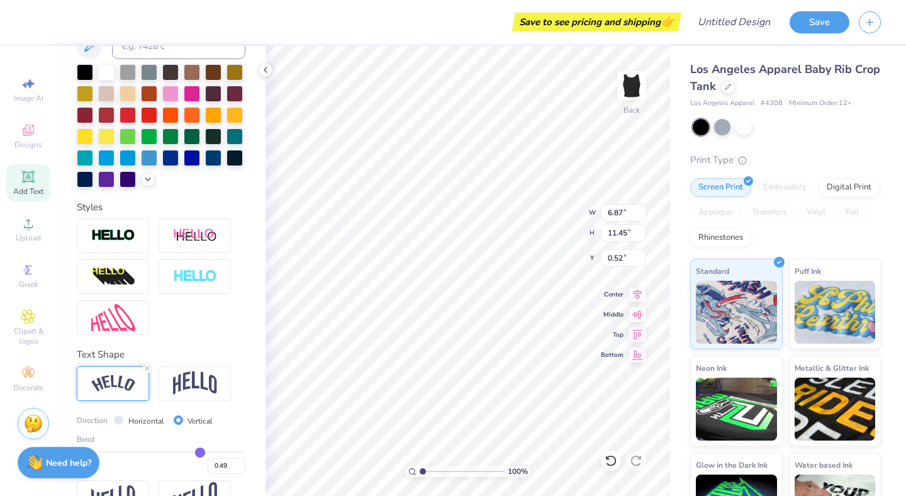
drag, startPoint x: 115, startPoint y: 452, endPoint x: 199, endPoint y: 446, distance: 84.6
click at [199, 451] on input "range" at bounding box center [161, 452] width 169 height 2
drag, startPoint x: 199, startPoint y: 450, endPoint x: 229, endPoint y: 449, distance: 29.6
click at [229, 451] on input "range" at bounding box center [161, 452] width 169 height 2
drag, startPoint x: 229, startPoint y: 449, endPoint x: 186, endPoint y: 451, distance: 42.8
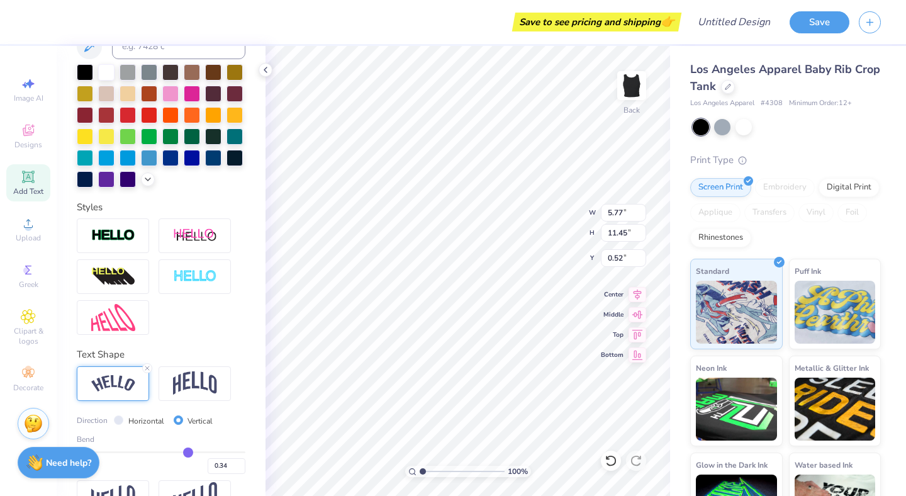
click at [188, 451] on input "range" at bounding box center [161, 452] width 169 height 2
drag, startPoint x: 186, startPoint y: 451, endPoint x: 171, endPoint y: 450, distance: 15.7
click at [171, 451] on input "range" at bounding box center [161, 452] width 169 height 2
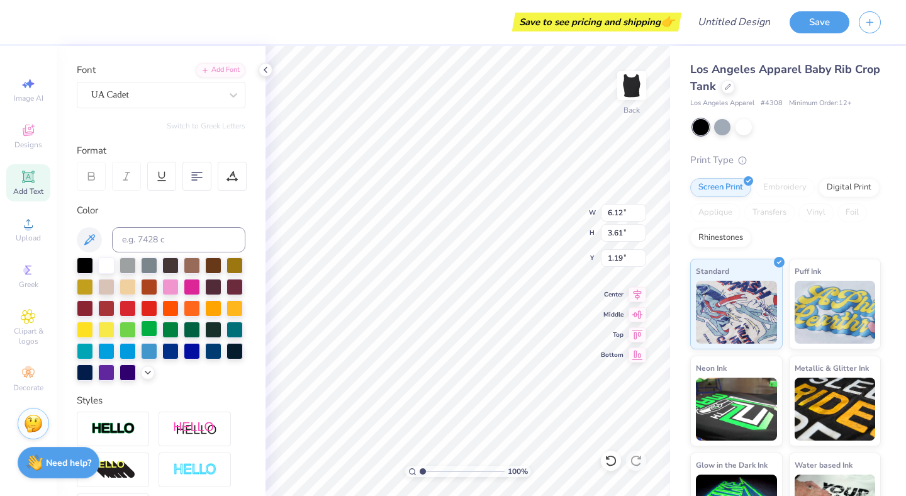
scroll to position [0, 0]
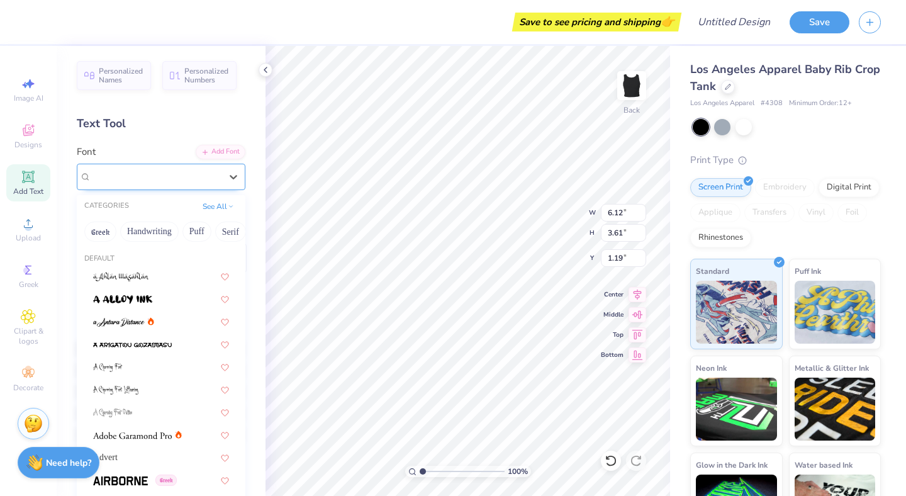
click at [152, 179] on div "UA Cadet" at bounding box center [156, 177] width 132 height 20
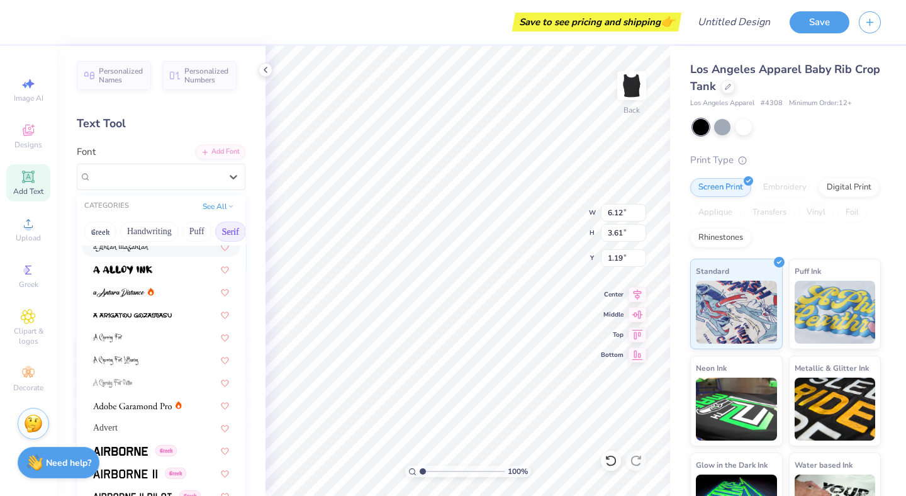
click at [230, 228] on button "Serif" at bounding box center [230, 232] width 31 height 20
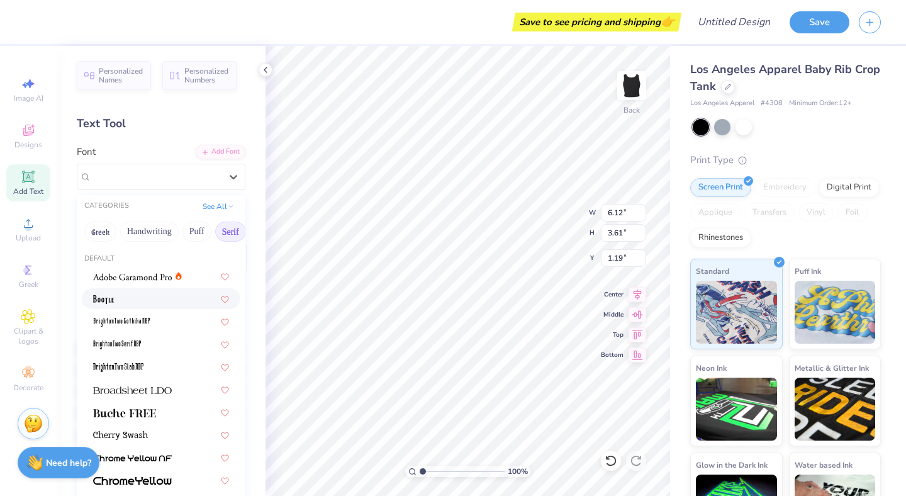
click at [162, 299] on div at bounding box center [161, 298] width 136 height 13
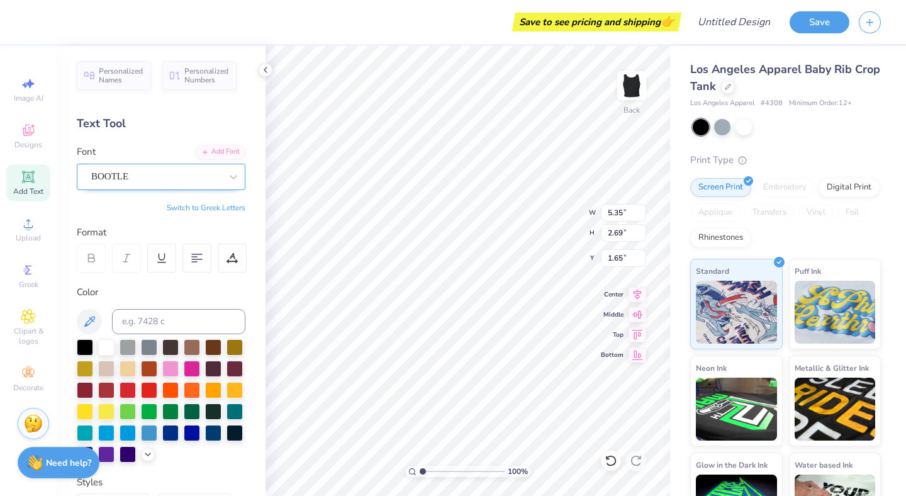
click at [195, 181] on div "BOOTLE" at bounding box center [156, 177] width 132 height 20
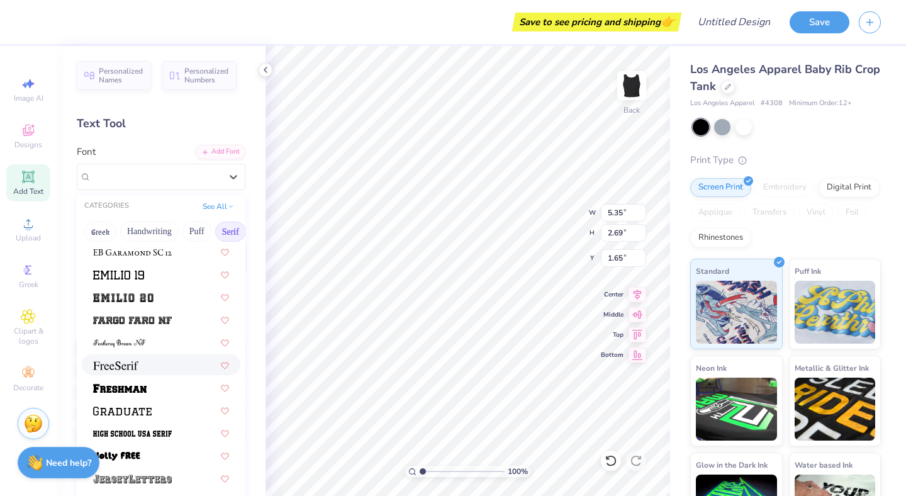
scroll to position [985, 0]
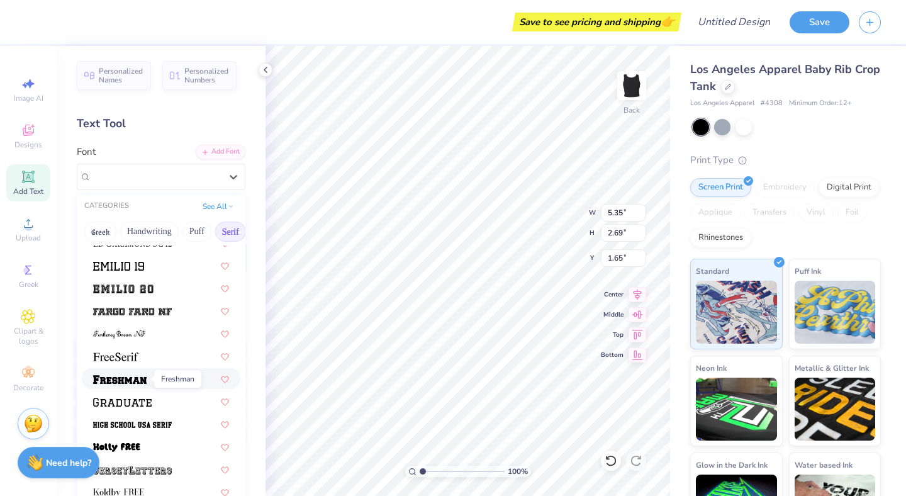
click at [144, 381] on img at bounding box center [119, 379] width 53 height 9
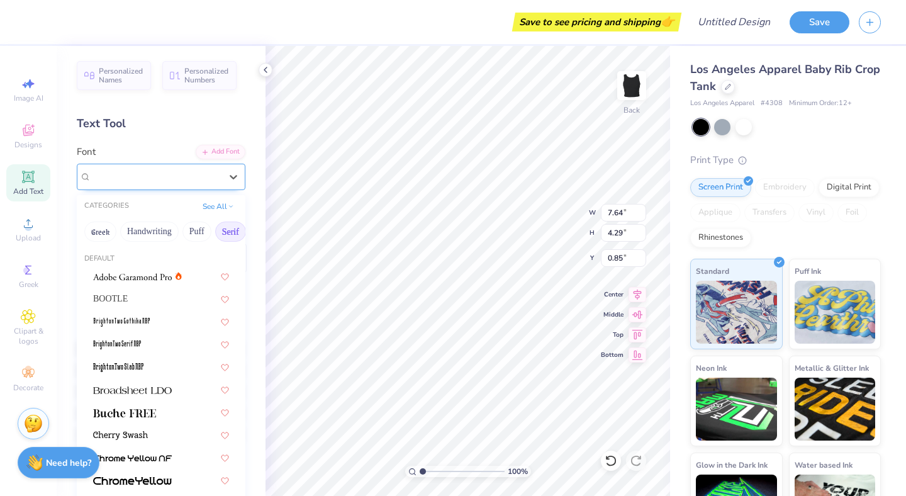
click at [130, 172] on div "Freshman" at bounding box center [156, 177] width 132 height 20
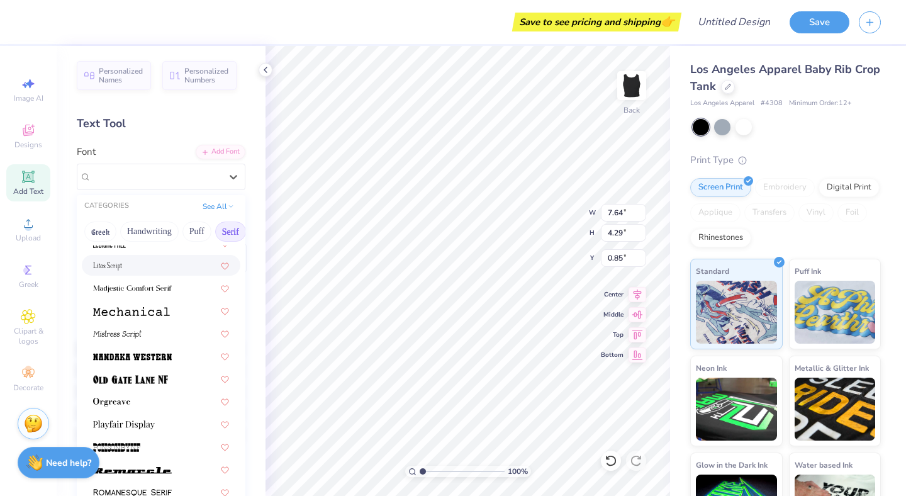
scroll to position [1255, 0]
click at [149, 356] on img at bounding box center [132, 358] width 79 height 9
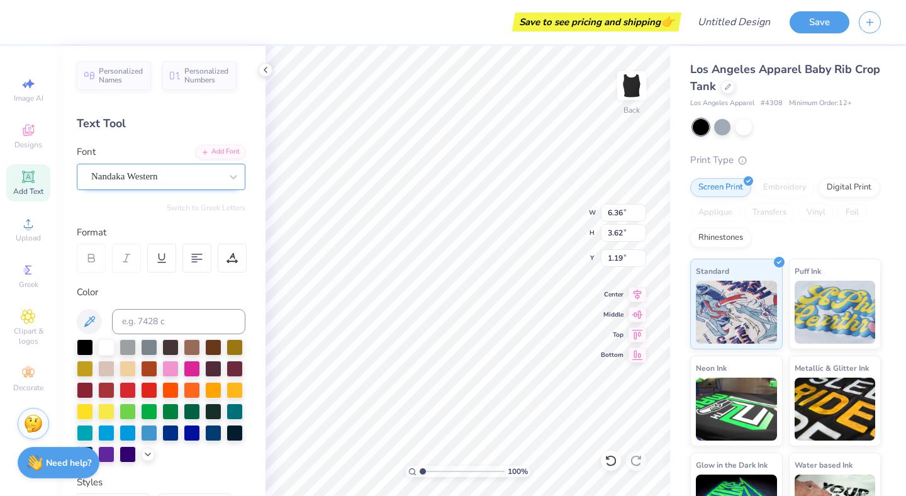
click at [148, 176] on div "Nandaka Western" at bounding box center [156, 177] width 132 height 20
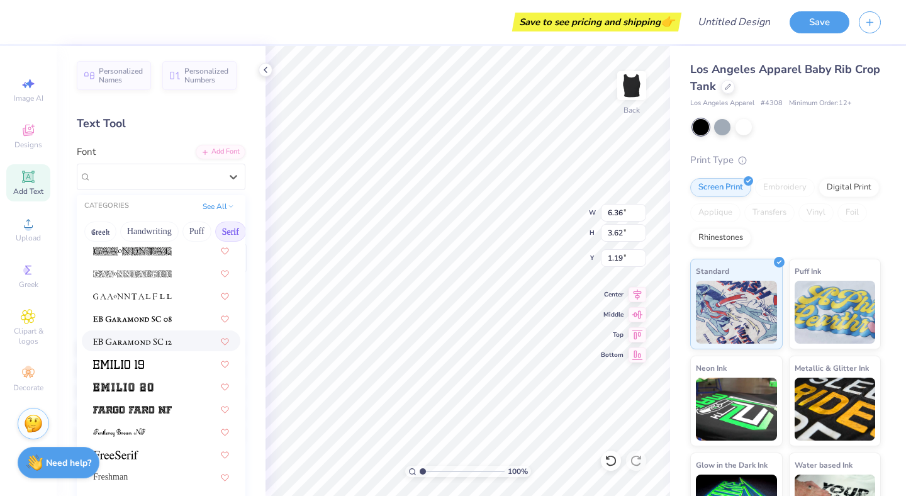
scroll to position [887, 0]
click at [231, 149] on div "Add Font" at bounding box center [221, 150] width 50 height 14
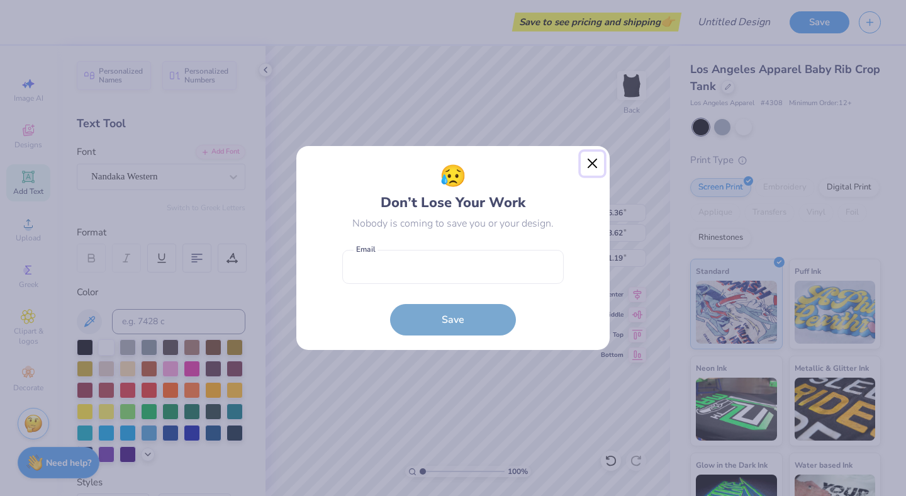
click at [596, 166] on button "Close" at bounding box center [593, 164] width 24 height 24
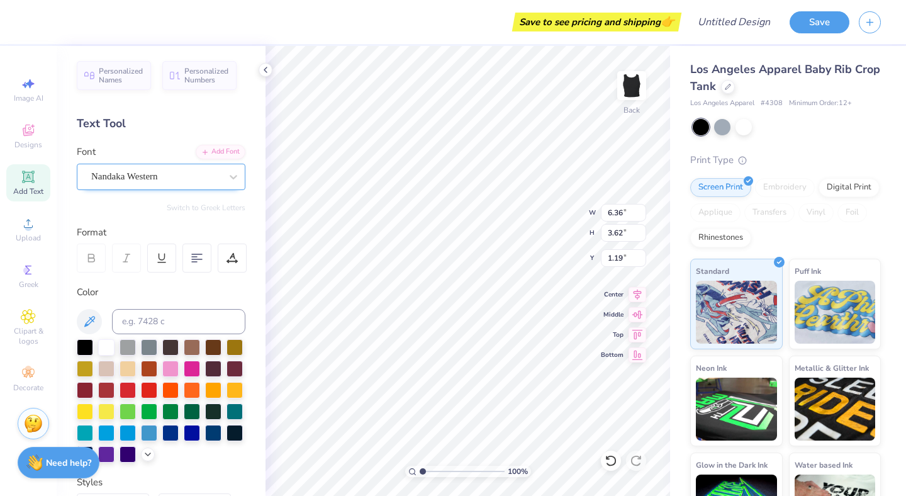
click at [147, 172] on div "Nandaka Western" at bounding box center [156, 177] width 132 height 20
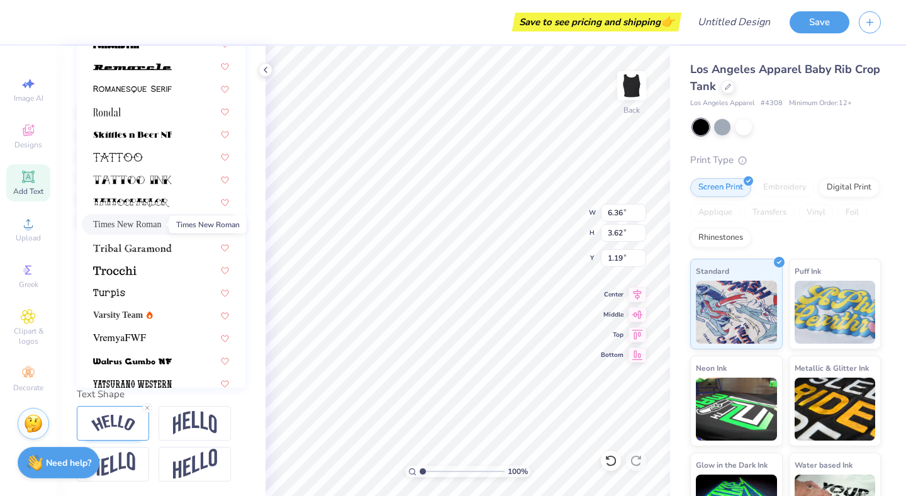
scroll to position [1419, 0]
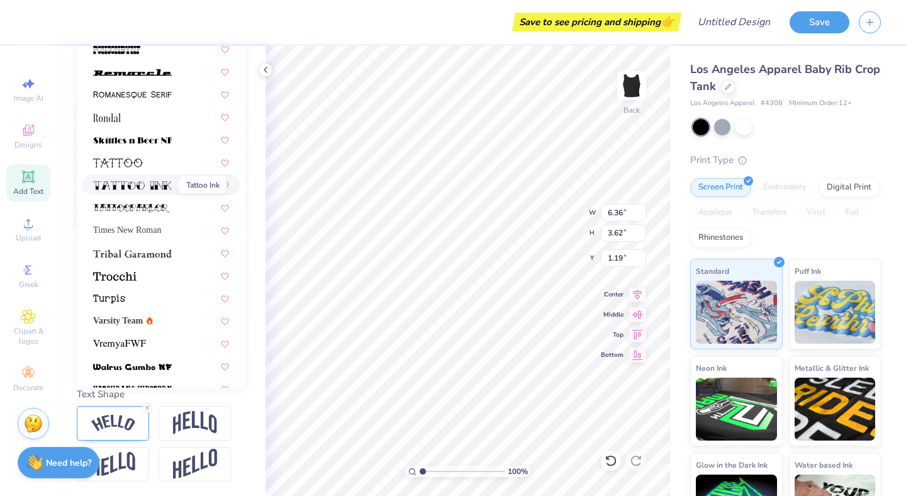
click at [152, 178] on span at bounding box center [132, 184] width 79 height 13
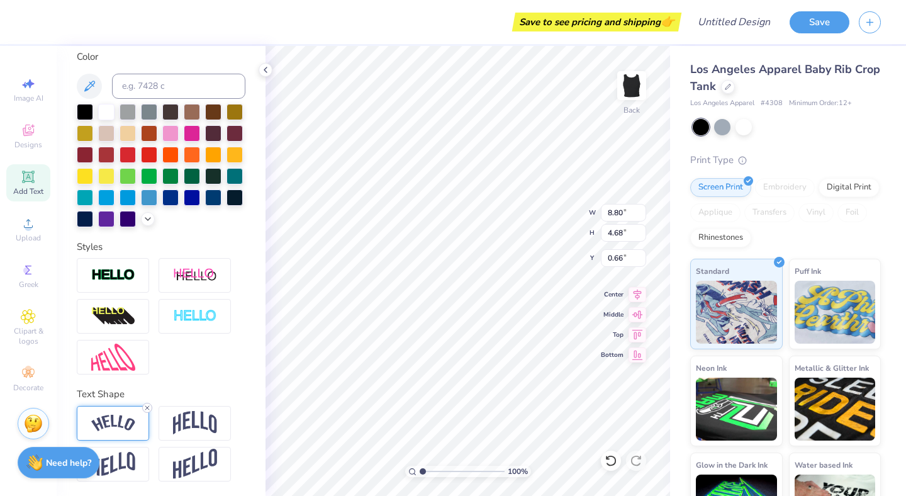
click at [147, 407] on line at bounding box center [147, 408] width 4 height 4
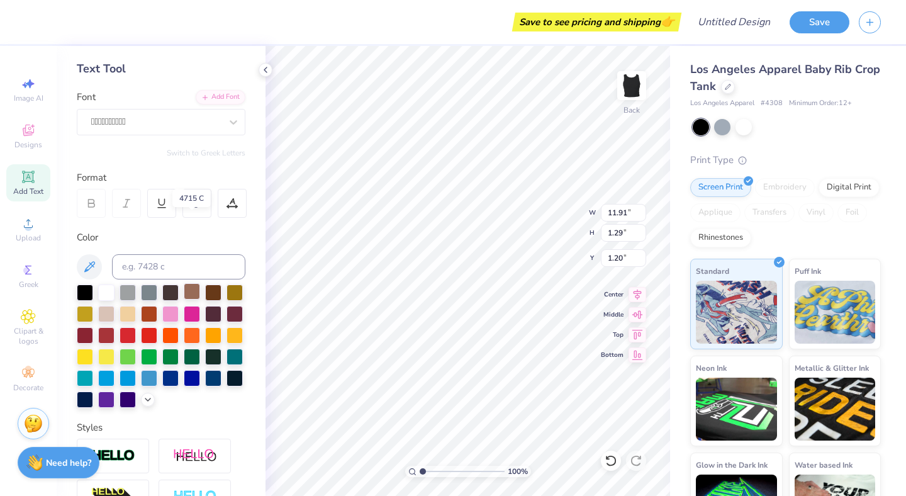
scroll to position [0, 0]
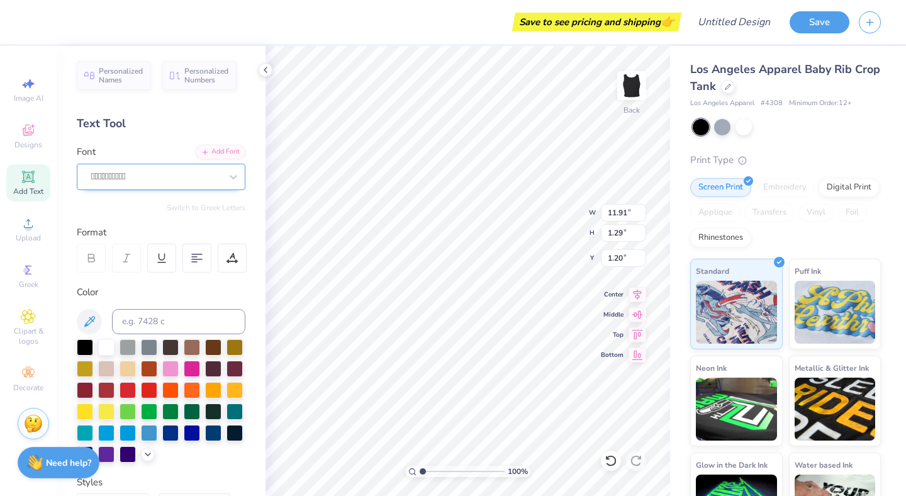
click at [171, 183] on div at bounding box center [156, 176] width 130 height 17
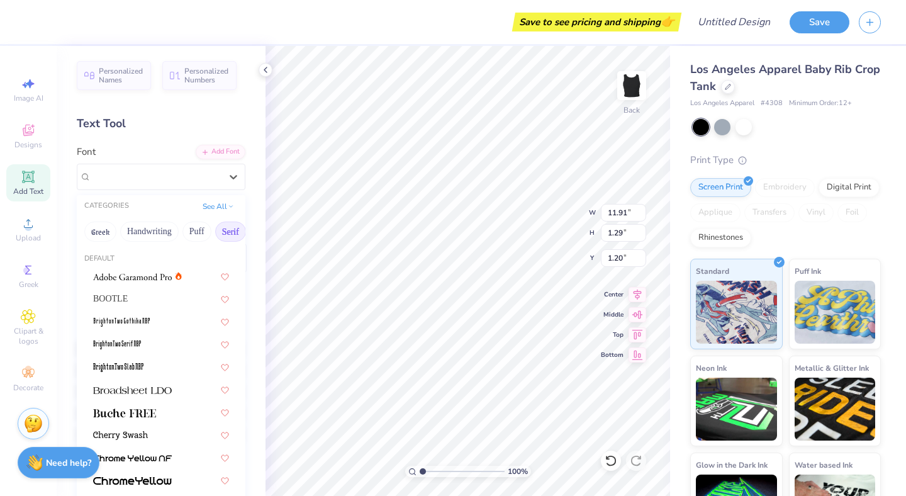
click at [81, 233] on div "Greek Handwriting Puff Serif Bold Calligraphy Retro Sans Serif Minimal Fantasy …" at bounding box center [161, 232] width 169 height 28
click at [93, 233] on button "Greek" at bounding box center [100, 232] width 32 height 20
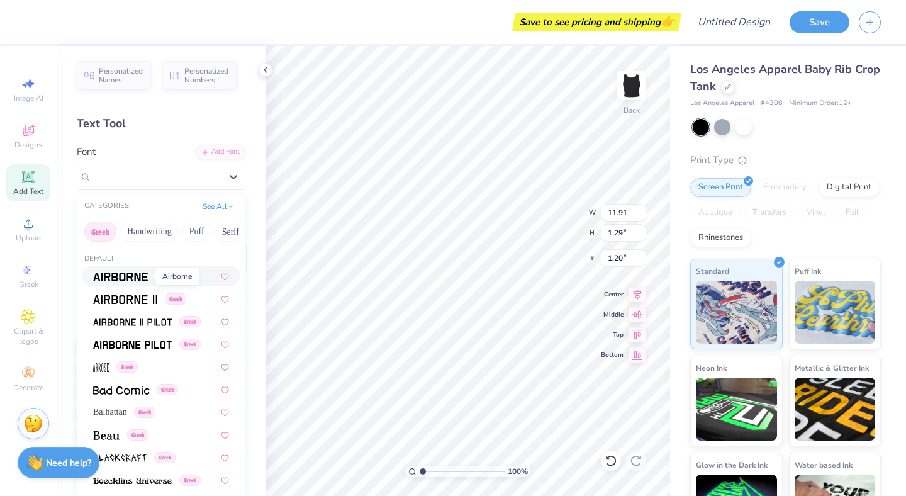
click at [114, 276] on img at bounding box center [120, 276] width 55 height 9
click at [128, 182] on div "Airborne Greek" at bounding box center [156, 177] width 132 height 20
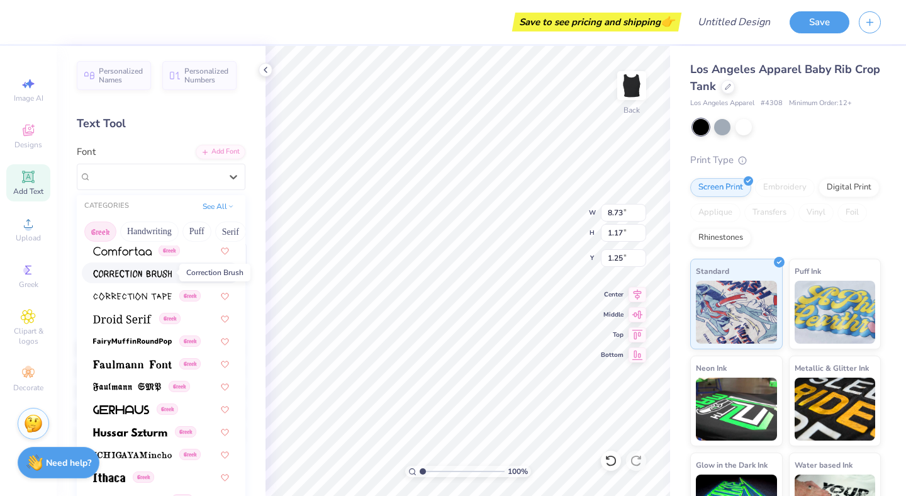
scroll to position [325, 0]
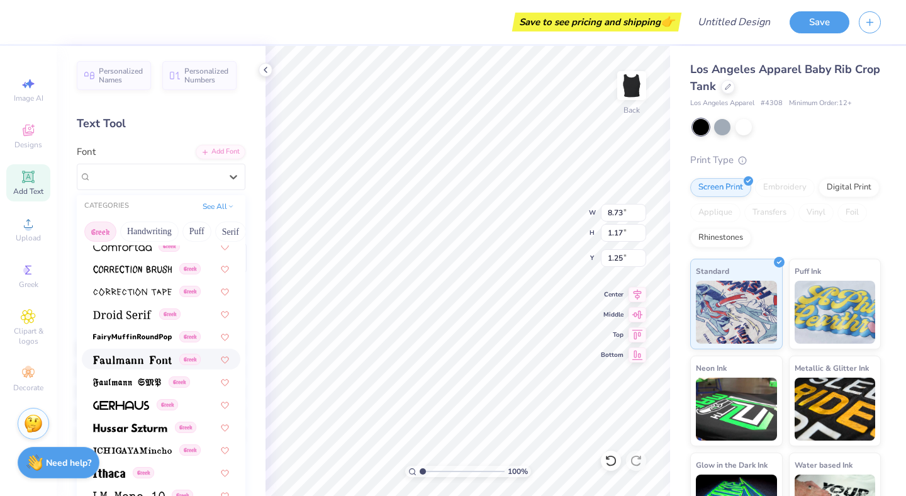
click at [147, 359] on img at bounding box center [132, 360] width 79 height 9
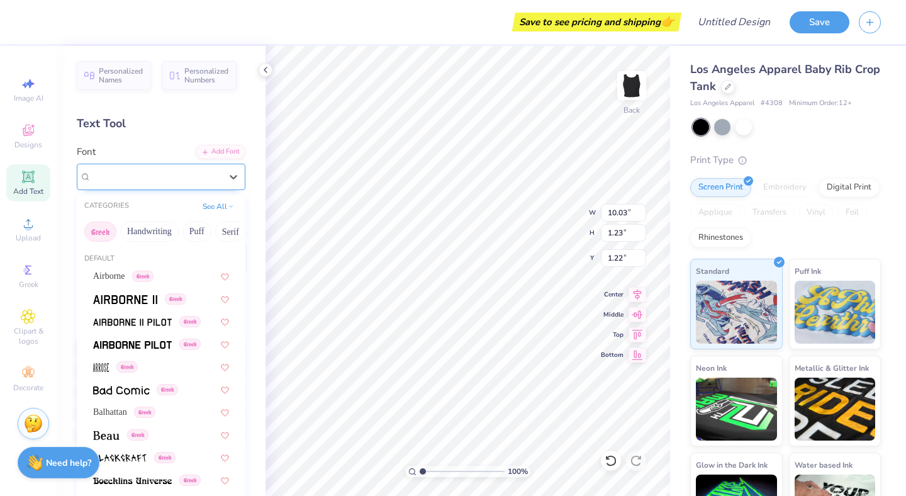
click at [164, 181] on div "Faulmann Font Greek" at bounding box center [156, 177] width 132 height 20
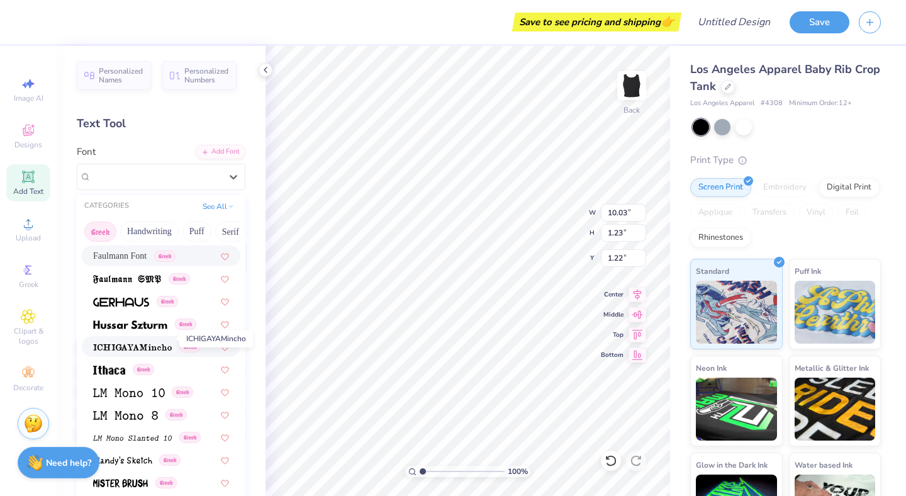
scroll to position [449, 0]
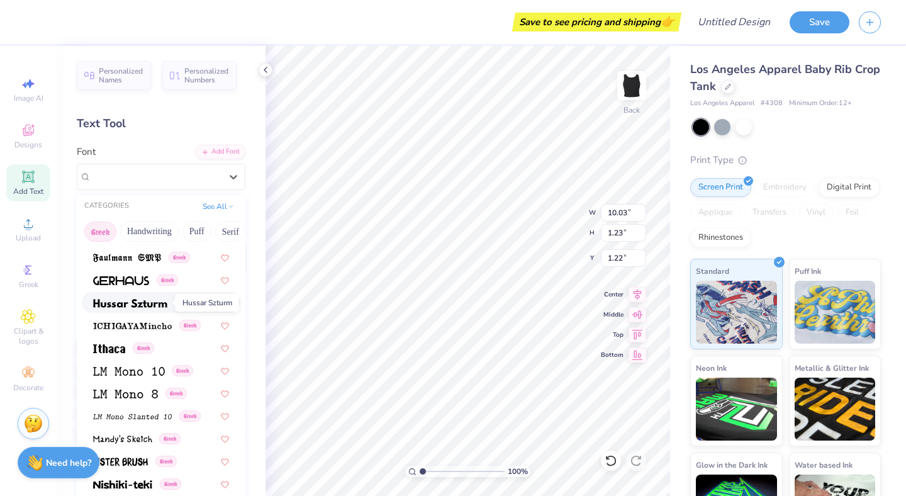
click at [144, 301] on img at bounding box center [130, 303] width 74 height 9
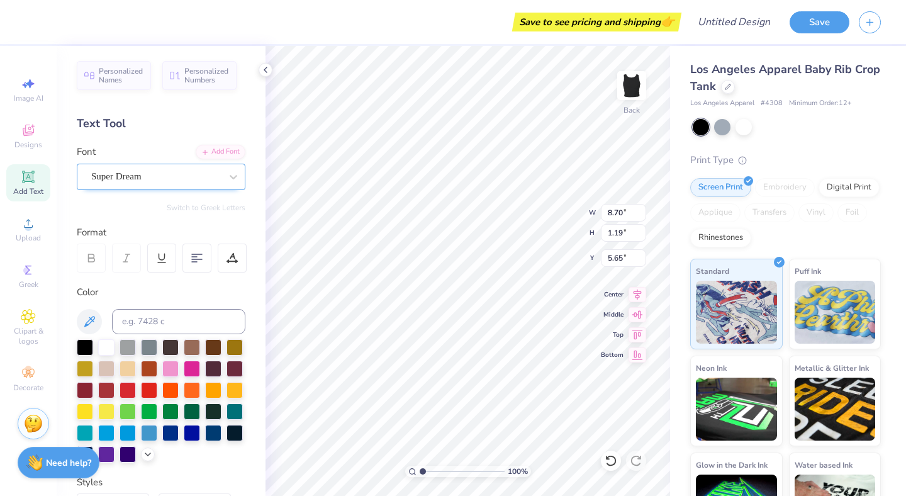
click at [162, 181] on div "Super Dream" at bounding box center [156, 177] width 132 height 20
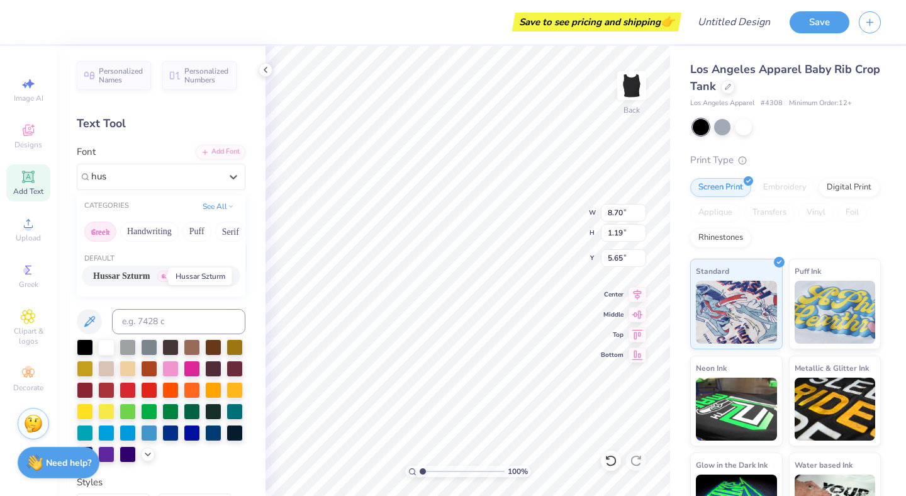
click at [147, 278] on span "Hussar Szturm" at bounding box center [121, 275] width 57 height 13
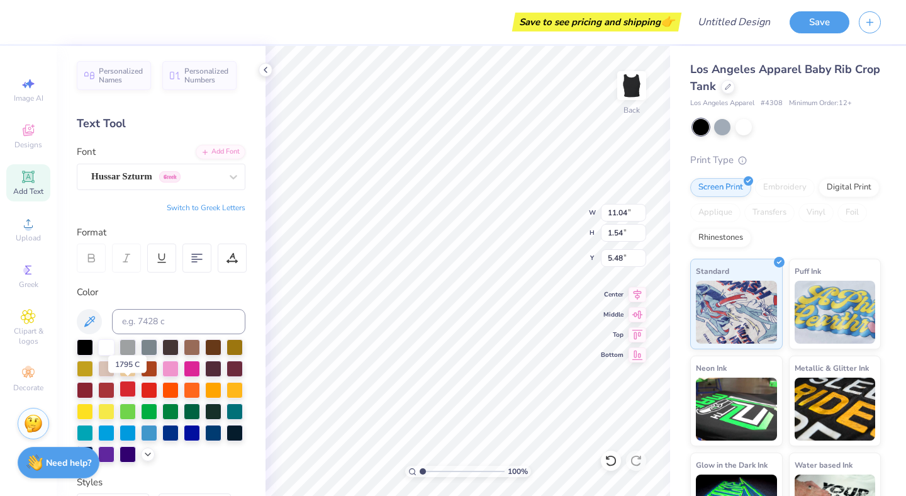
click at [123, 388] on div at bounding box center [128, 389] width 16 height 16
click at [105, 345] on div at bounding box center [106, 346] width 16 height 16
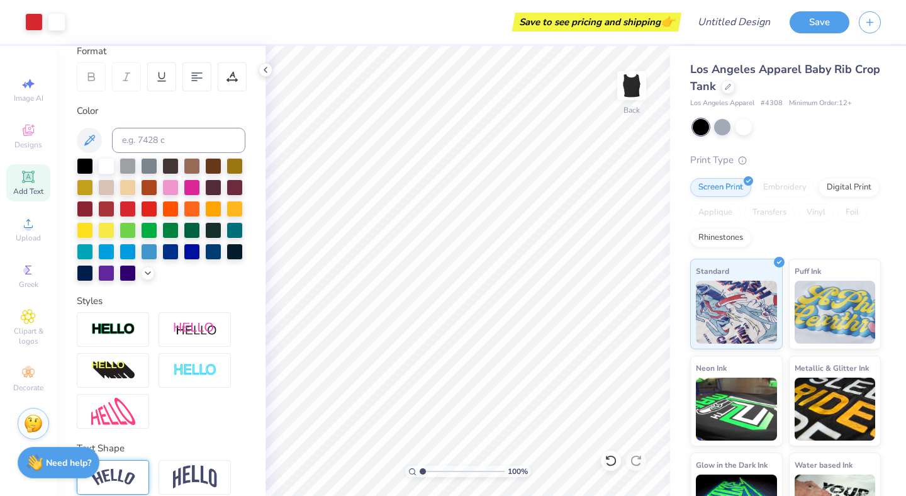
scroll to position [235, 0]
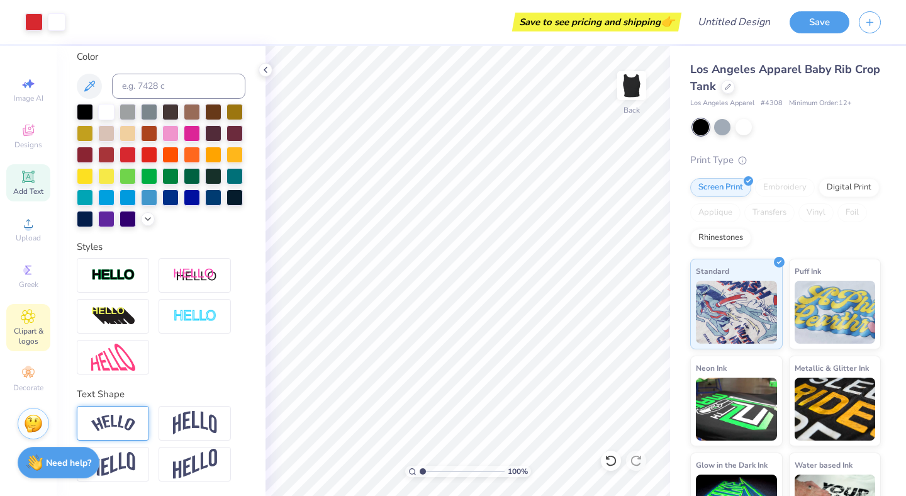
click at [38, 321] on div "Clipart & logos" at bounding box center [28, 327] width 44 height 47
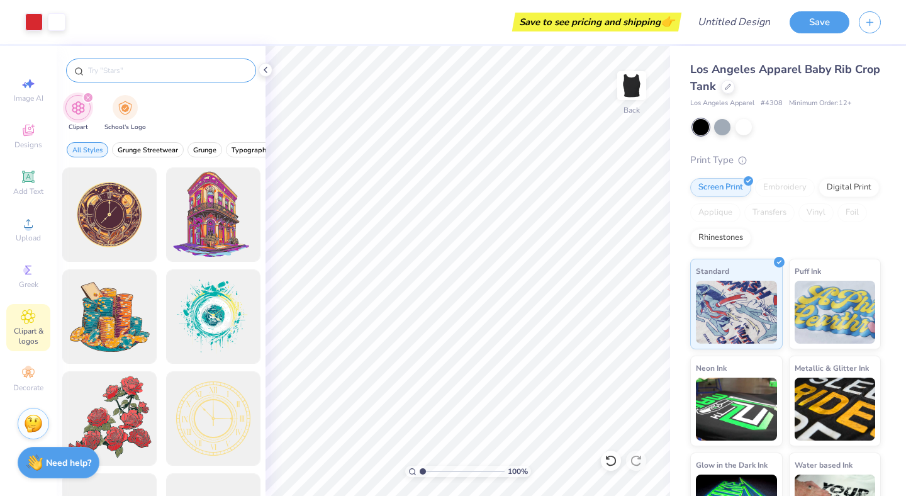
click at [148, 75] on input "text" at bounding box center [167, 70] width 161 height 13
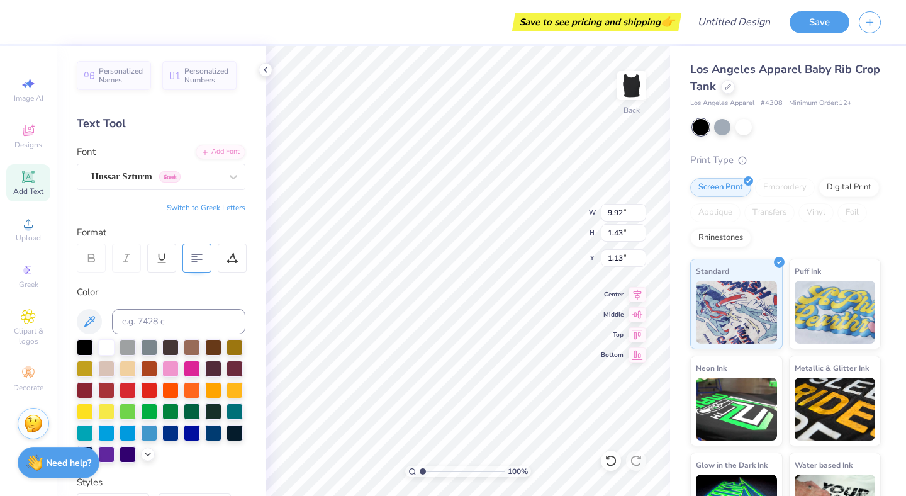
click at [184, 250] on div at bounding box center [196, 258] width 29 height 29
click at [197, 260] on icon at bounding box center [196, 257] width 11 height 11
click at [128, 390] on div at bounding box center [128, 389] width 16 height 16
click at [601, 230] on div "100 % Back W 12.92 12.92 " H 2.87 2.87 " Y 0.51 0.51 " Center Middle Top Bottom" at bounding box center [468, 271] width 405 height 450
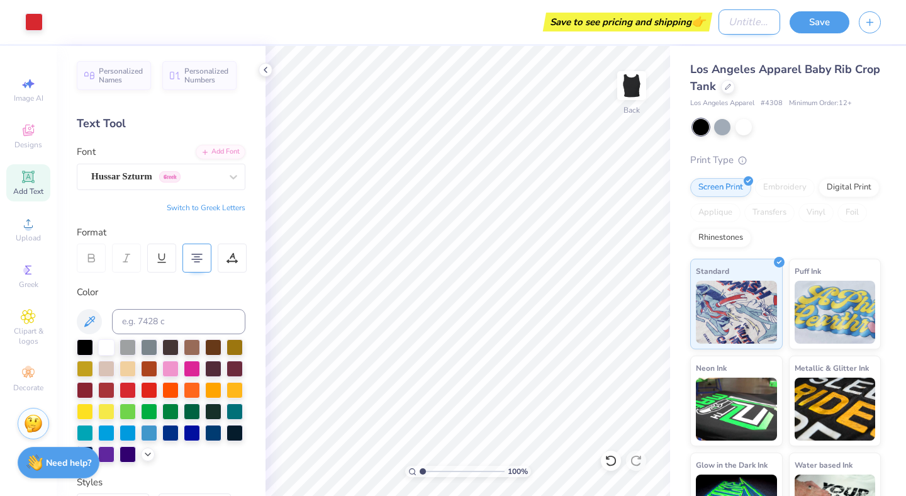
click at [748, 26] on input "Design Title" at bounding box center [750, 21] width 62 height 25
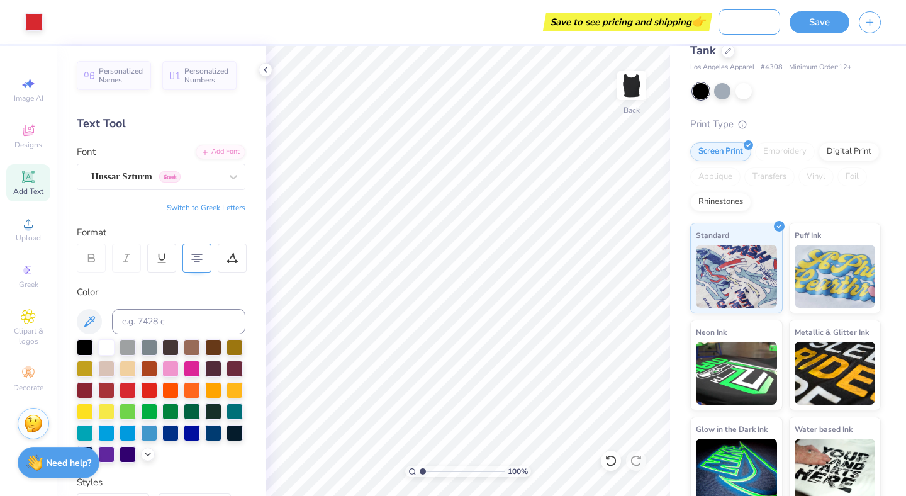
scroll to position [47, 0]
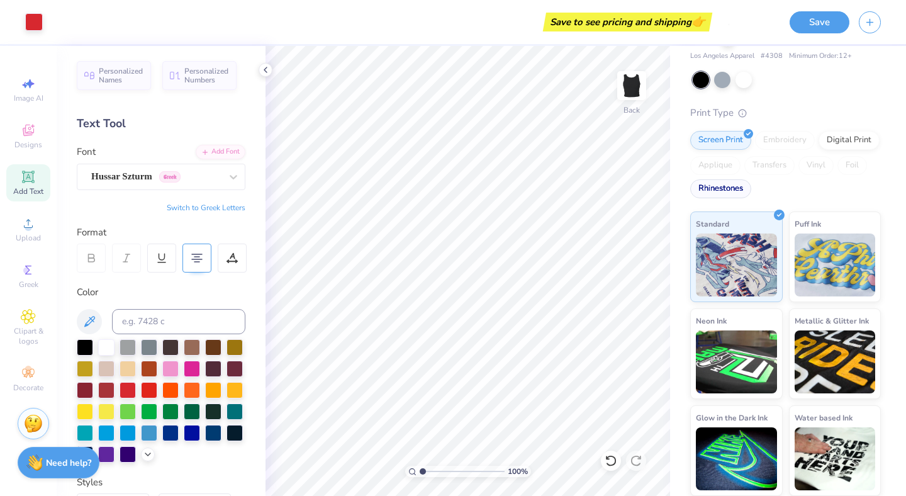
click at [743, 189] on div "Rhinestones" at bounding box center [720, 188] width 61 height 19
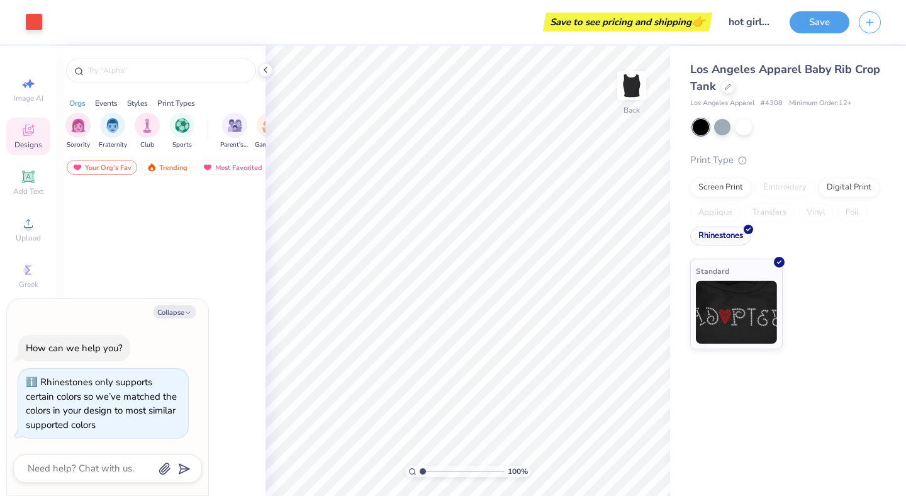
scroll to position [0, 0]
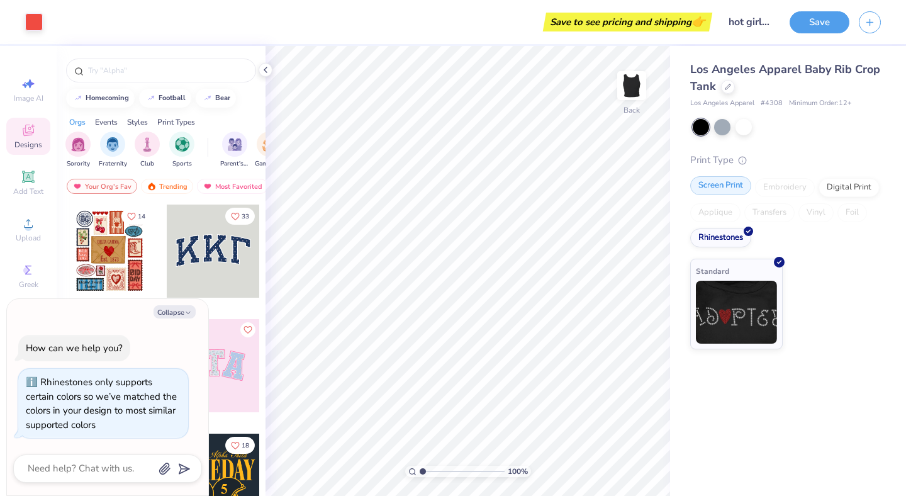
click at [708, 183] on div "Screen Print" at bounding box center [720, 185] width 61 height 19
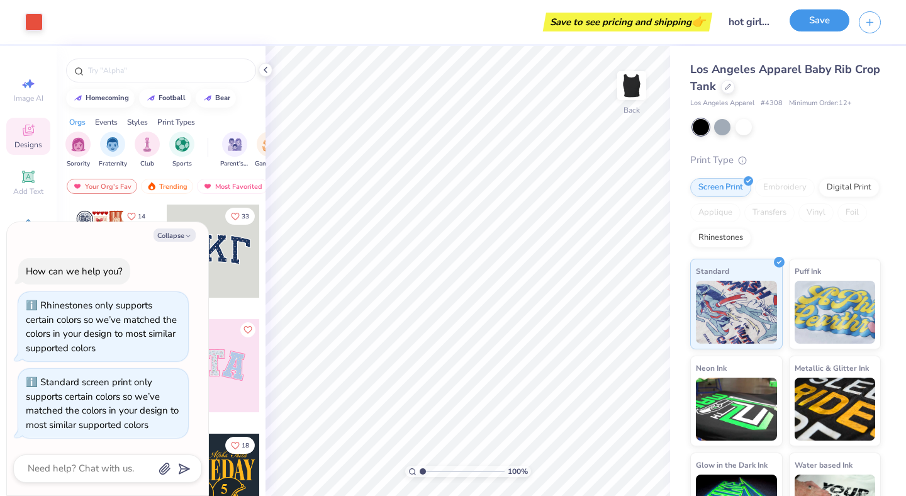
click at [819, 28] on button "Save" at bounding box center [820, 20] width 60 height 22
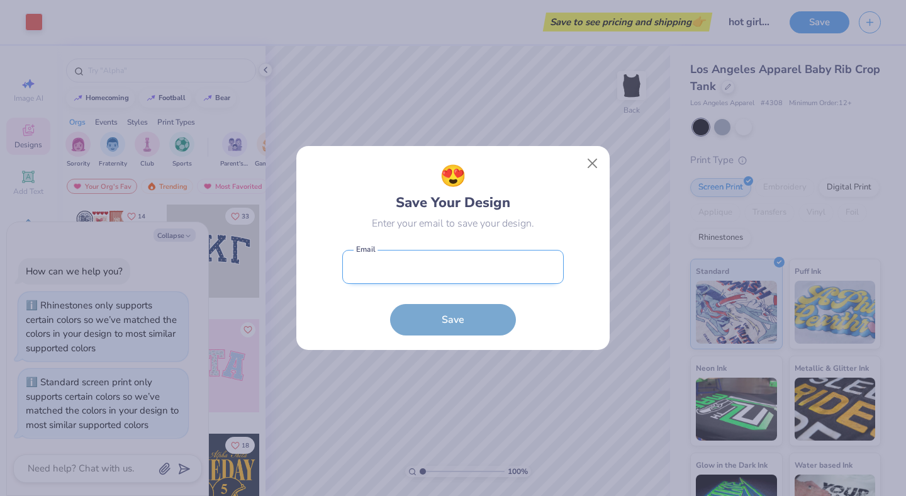
click at [381, 279] on input "email" at bounding box center [453, 267] width 222 height 35
click at [390, 304] on button "Save" at bounding box center [453, 319] width 126 height 31
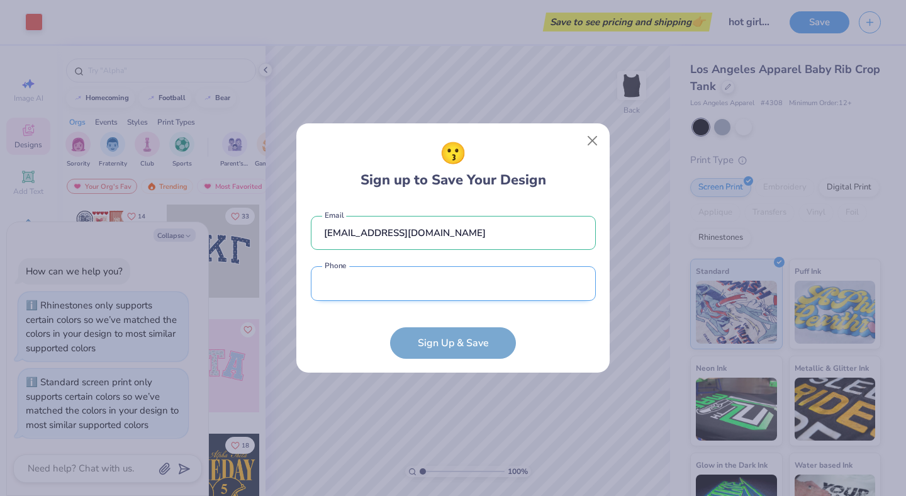
click at [400, 282] on input "tel" at bounding box center [453, 283] width 285 height 35
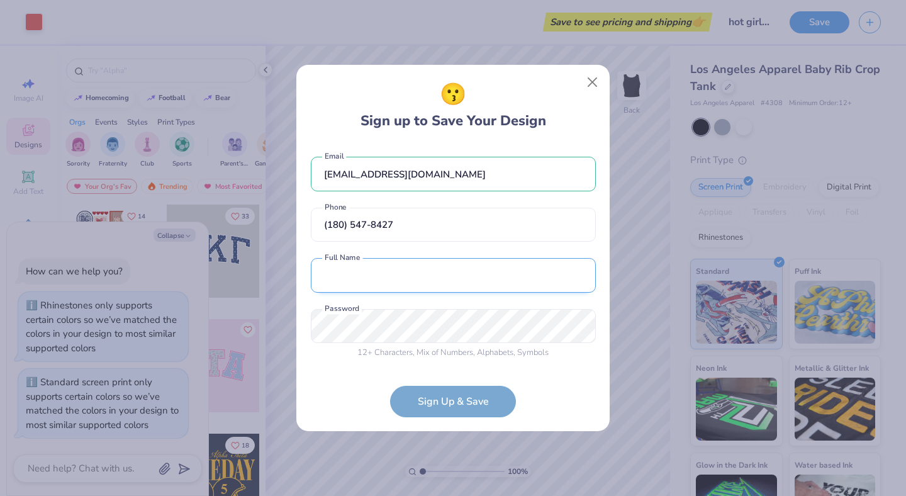
click at [440, 278] on input "text" at bounding box center [453, 275] width 285 height 35
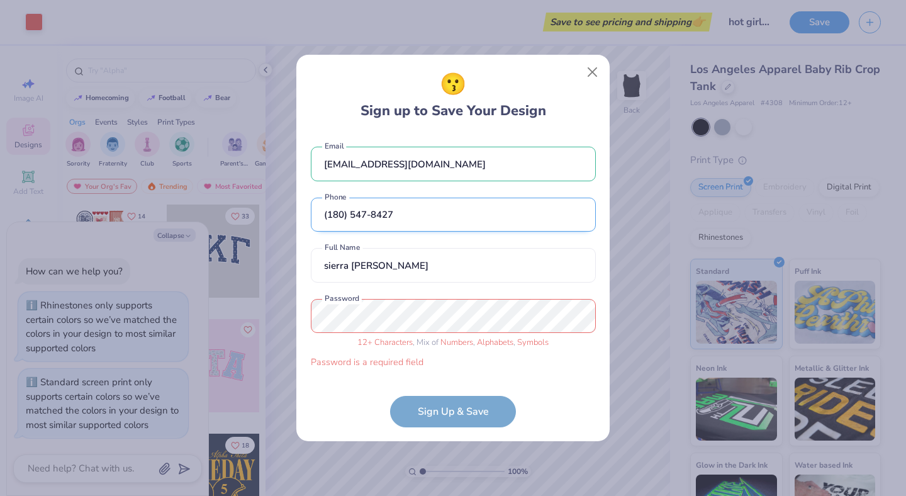
drag, startPoint x: 422, startPoint y: 232, endPoint x: 310, endPoint y: 216, distance: 113.2
click at [311, 216] on input "(180) 547-8427" at bounding box center [453, 215] width 285 height 35
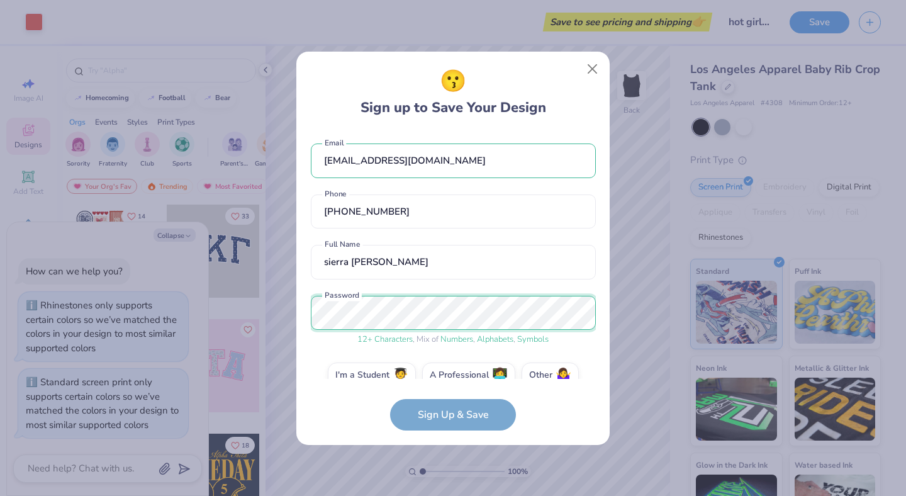
scroll to position [21, 0]
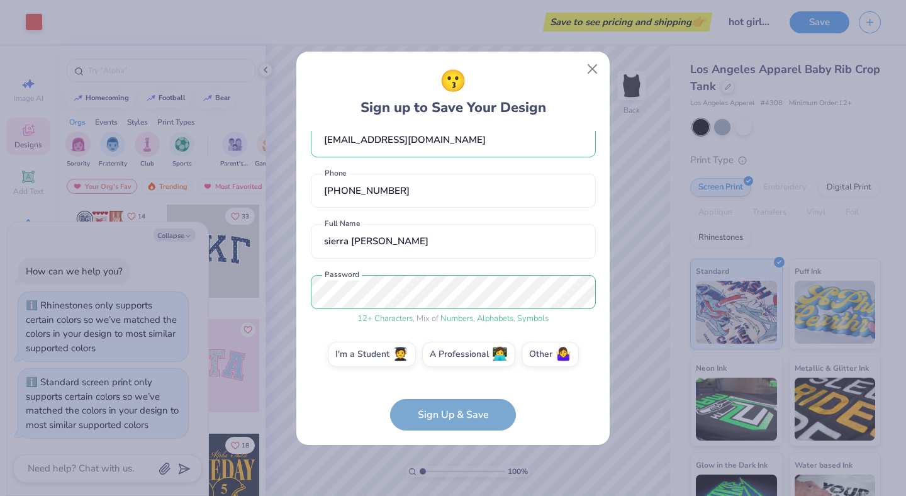
click at [457, 423] on form "[EMAIL_ADDRESS][DOMAIN_NAME] Email [PHONE_NUMBER] Phone sierra [PERSON_NAME] Fu…" at bounding box center [453, 281] width 285 height 300
click at [468, 418] on form "[EMAIL_ADDRESS][DOMAIN_NAME] Email [PHONE_NUMBER] Phone sierra [PERSON_NAME] Fu…" at bounding box center [453, 281] width 285 height 300
click at [467, 357] on label "A Professional 👩‍💻" at bounding box center [468, 352] width 93 height 25
click at [457, 374] on input "A Professional 👩‍💻" at bounding box center [453, 378] width 8 height 8
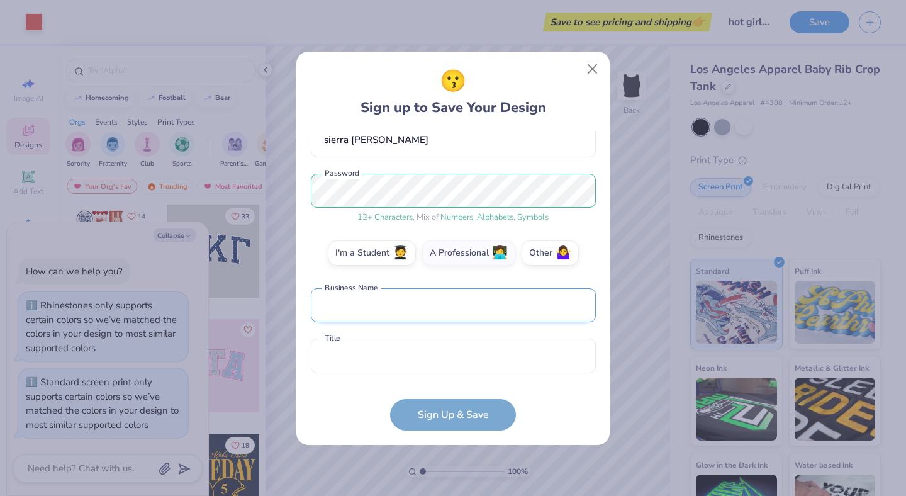
click at [427, 310] on input "text" at bounding box center [453, 305] width 285 height 35
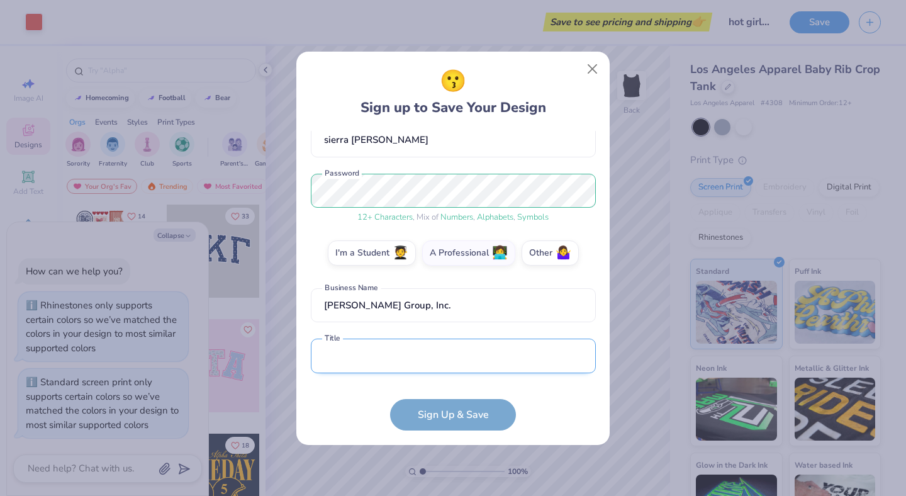
click at [436, 361] on input "text" at bounding box center [453, 356] width 285 height 35
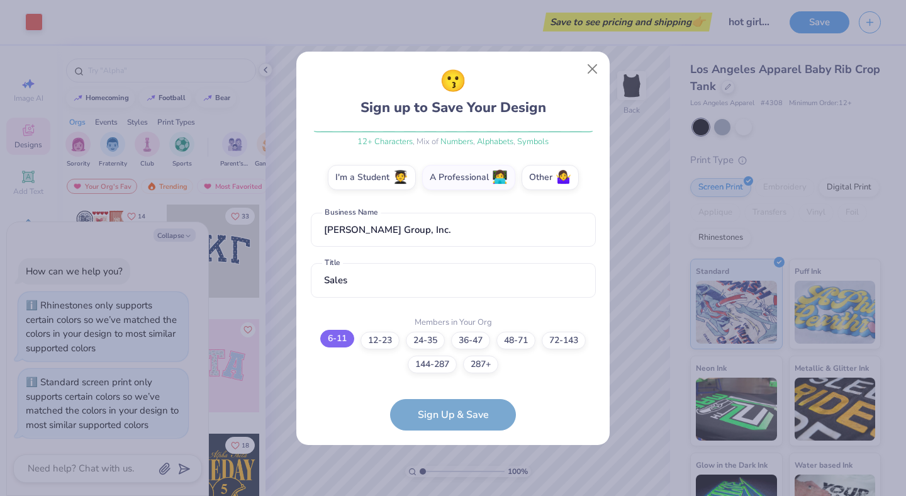
click at [334, 335] on label "6-11" at bounding box center [337, 339] width 34 height 18
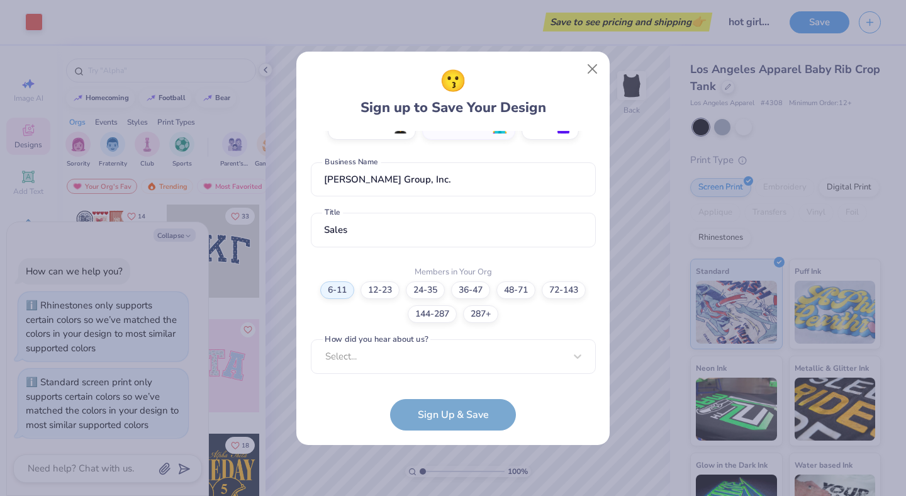
click at [463, 415] on form "[EMAIL_ADDRESS][DOMAIN_NAME] Email [PHONE_NUMBER] Phone sierra [PERSON_NAME] Fu…" at bounding box center [453, 281] width 285 height 300
click at [466, 362] on div "Select..." at bounding box center [453, 356] width 285 height 35
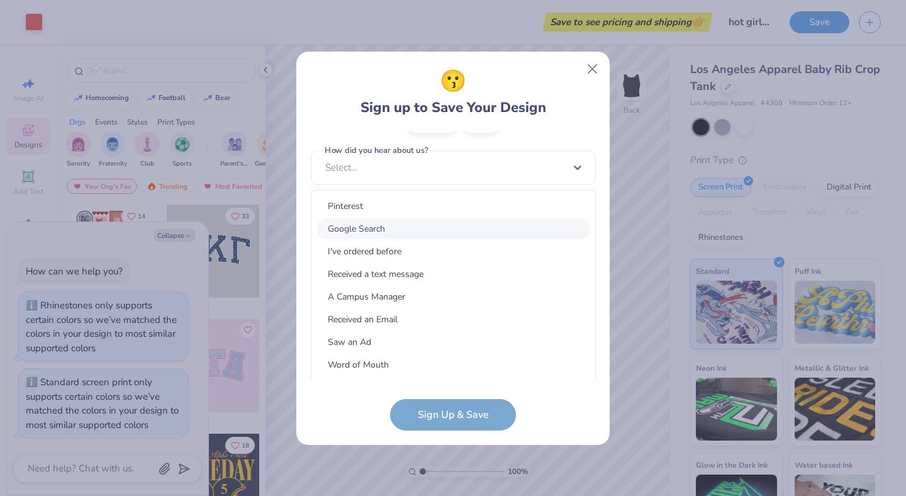
click at [437, 233] on div "Google Search" at bounding box center [454, 228] width 274 height 21
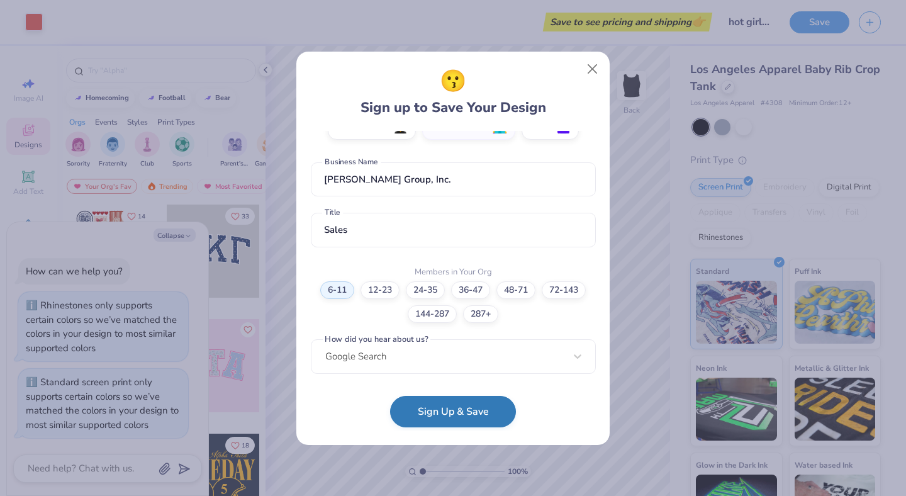
click at [472, 409] on button "Sign Up & Save" at bounding box center [453, 411] width 126 height 31
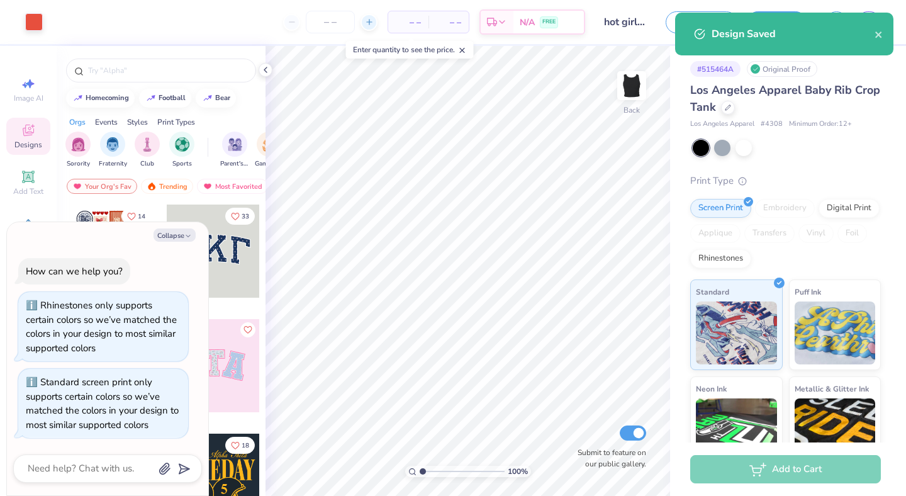
click at [369, 25] on line at bounding box center [369, 22] width 0 height 5
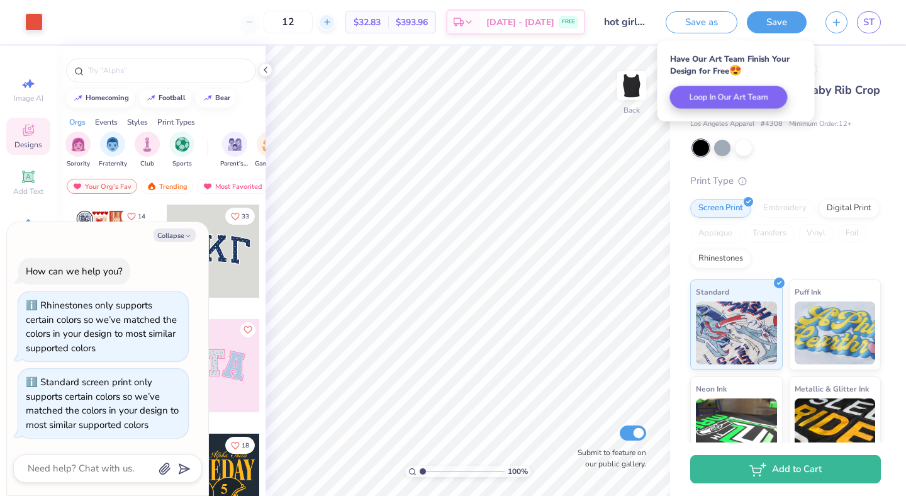
click at [332, 21] on icon at bounding box center [327, 22] width 9 height 9
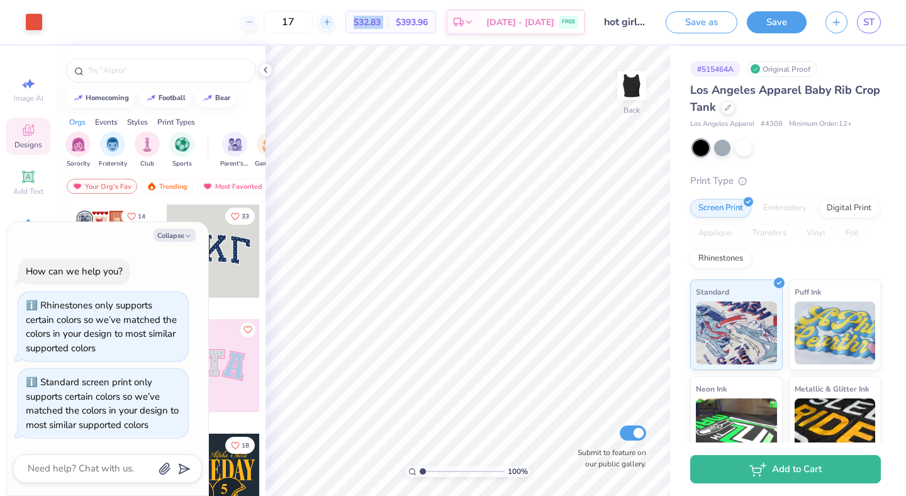
click at [332, 21] on icon at bounding box center [327, 22] width 9 height 9
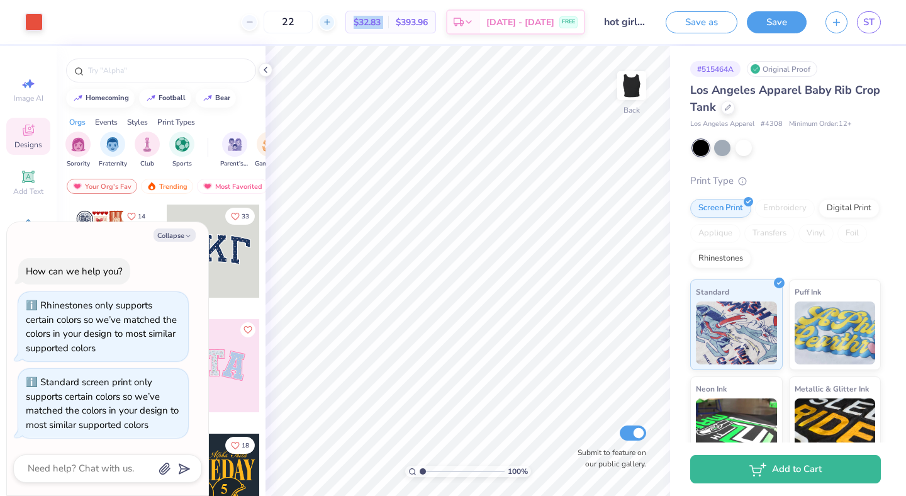
click at [332, 21] on icon at bounding box center [327, 22] width 9 height 9
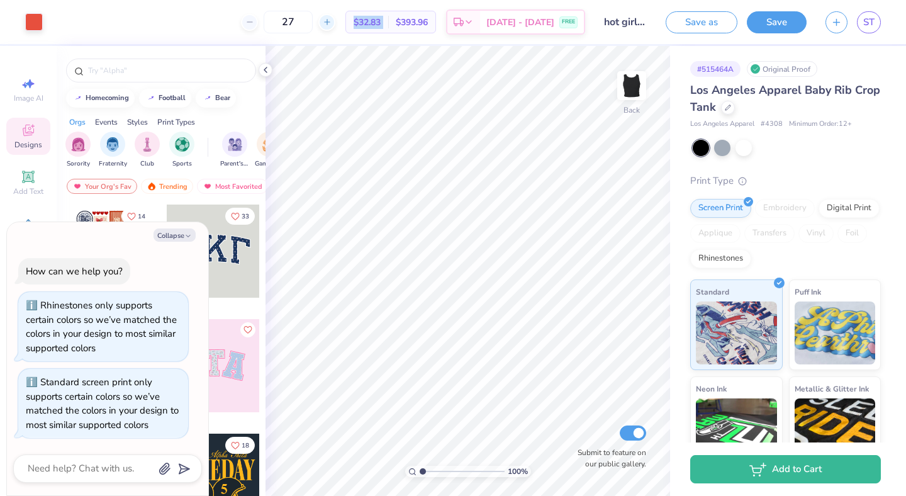
click at [332, 21] on icon at bounding box center [327, 22] width 9 height 9
click at [335, 21] on div "28" at bounding box center [288, 22] width 94 height 23
click at [332, 21] on icon at bounding box center [327, 22] width 9 height 9
click at [335, 21] on div "29" at bounding box center [288, 22] width 94 height 23
click at [332, 21] on icon at bounding box center [327, 22] width 9 height 9
